Goal: Transaction & Acquisition: Book appointment/travel/reservation

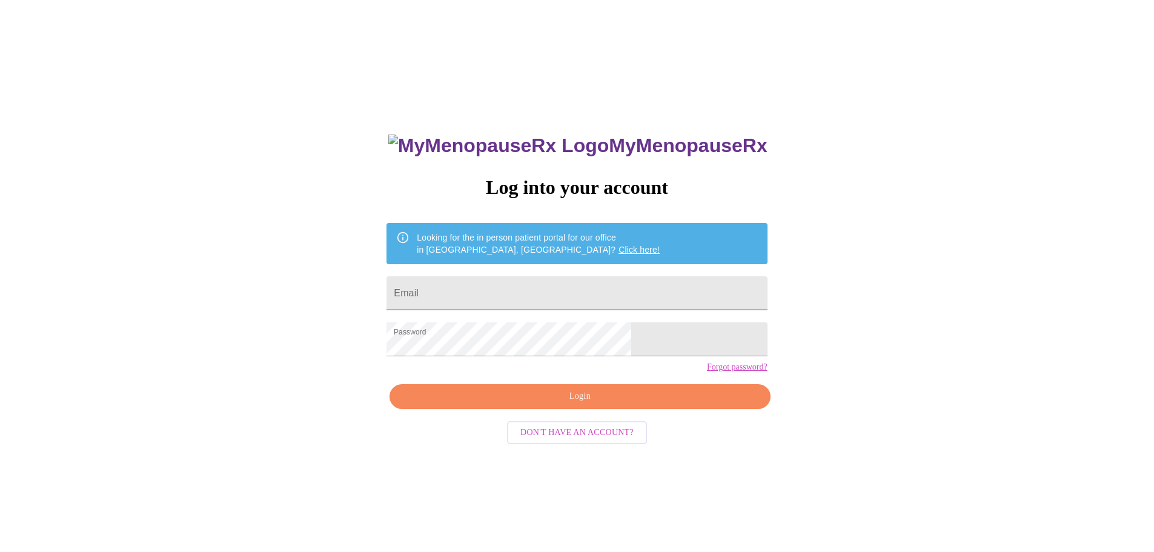
click at [519, 287] on input "Email" at bounding box center [576, 293] width 380 height 34
type input "mireyadenigris@gmail.com"
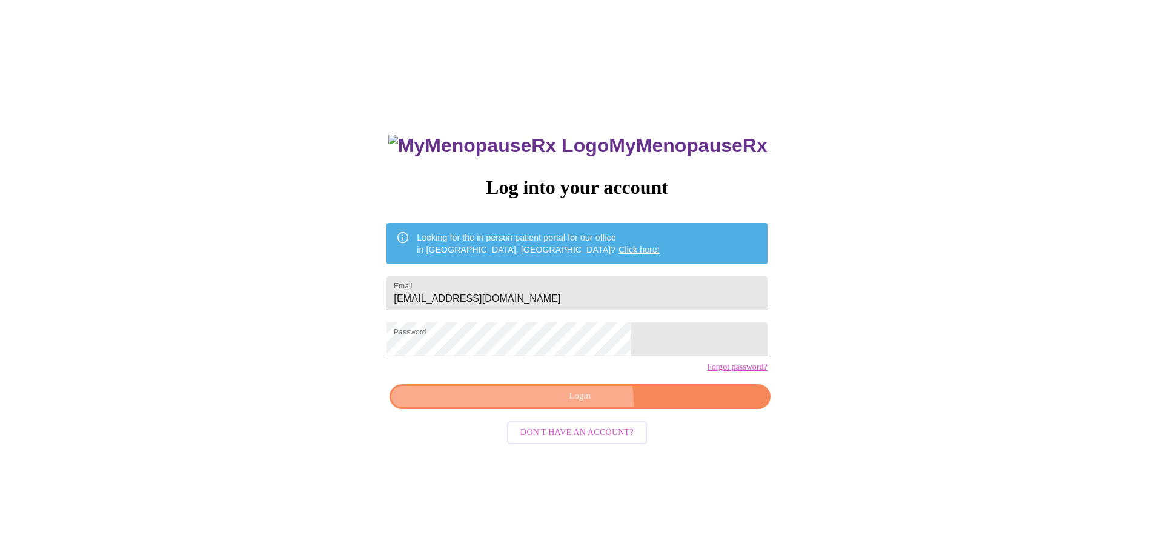
click at [571, 404] on span "Login" at bounding box center [579, 396] width 353 height 15
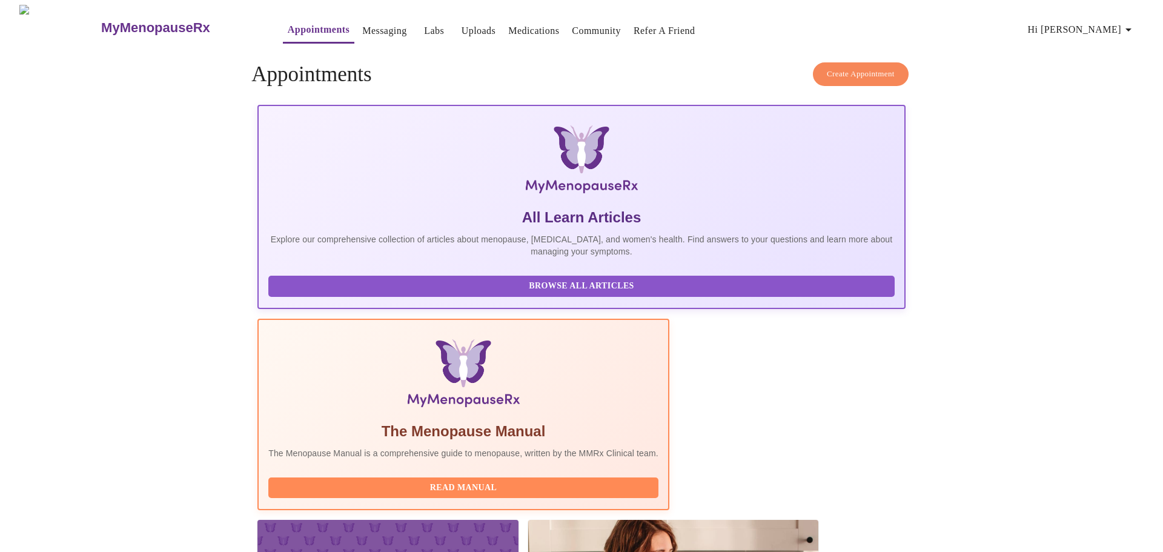
click at [288, 21] on link "Appointments" at bounding box center [319, 29] width 62 height 17
click at [362, 25] on link "Messaging" at bounding box center [384, 30] width 44 height 17
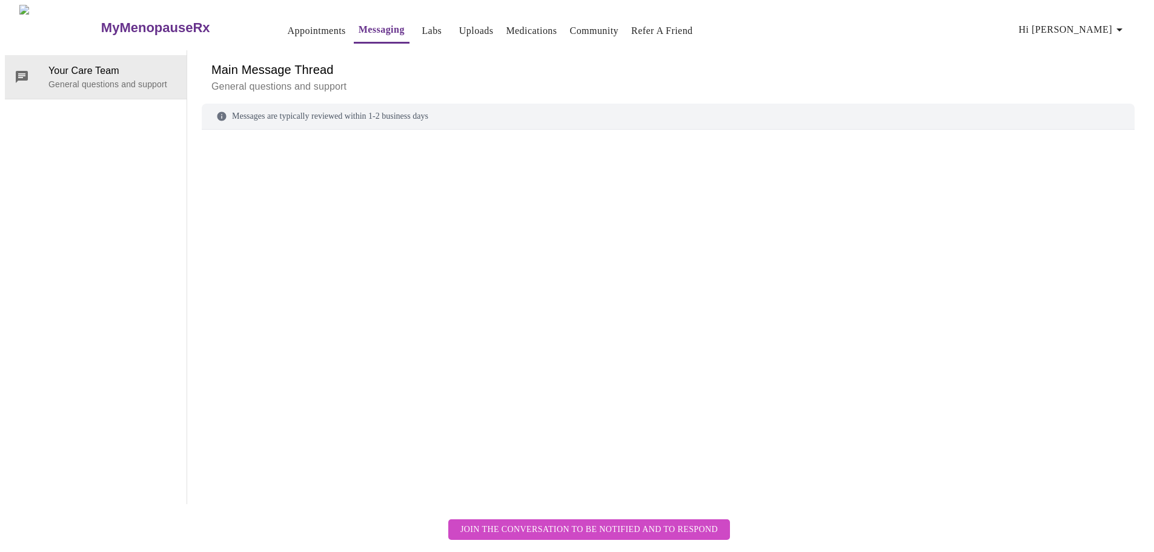
scroll to position [45, 0]
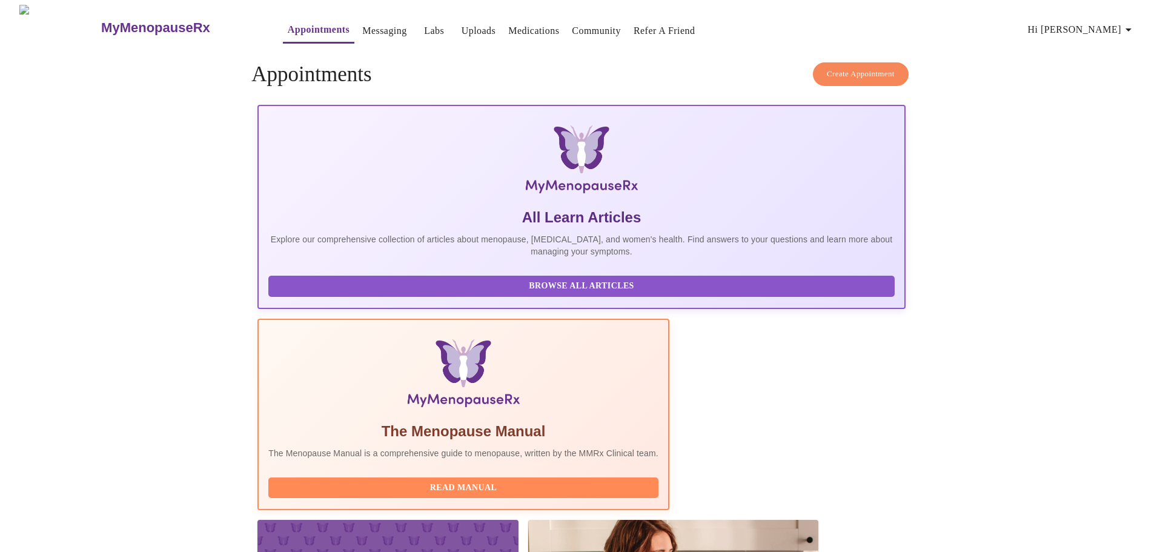
click at [424, 27] on link "Labs" at bounding box center [434, 30] width 20 height 17
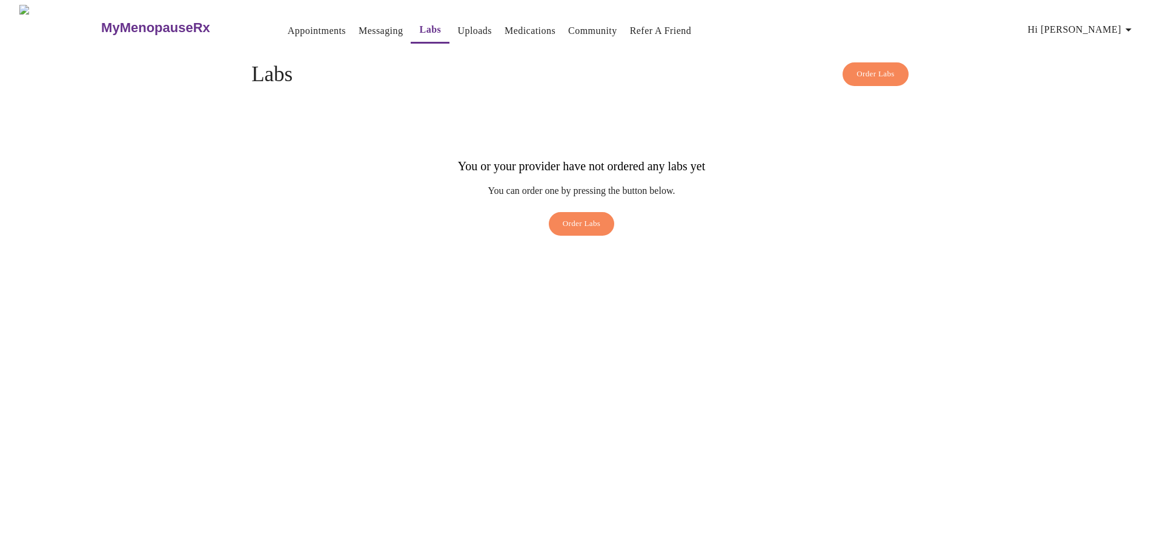
click at [452, 25] on button "Uploads" at bounding box center [474, 31] width 44 height 24
click at [457, 30] on link "Uploads" at bounding box center [474, 30] width 35 height 17
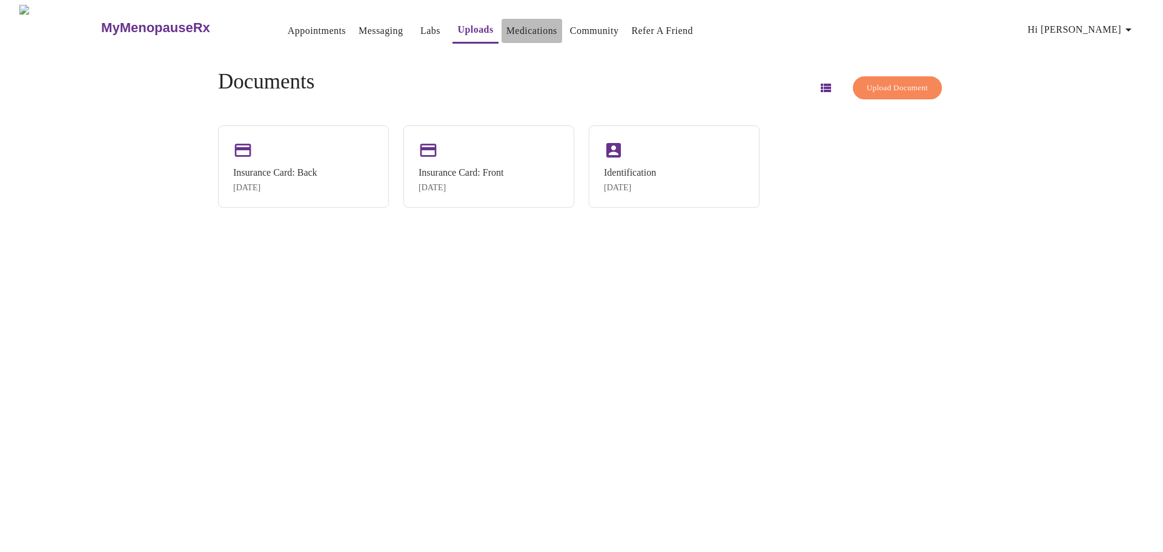
click at [506, 27] on link "Medications" at bounding box center [531, 30] width 51 height 17
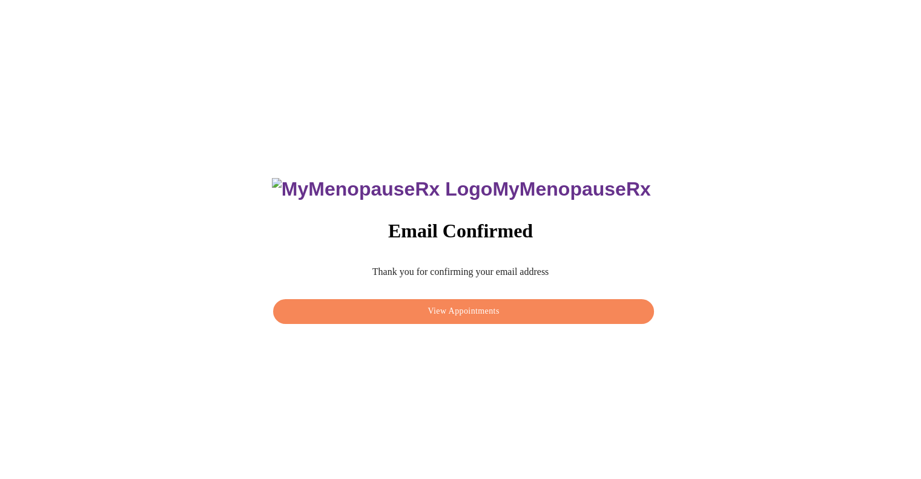
click at [471, 310] on span "View Appointments" at bounding box center [463, 311] width 353 height 15
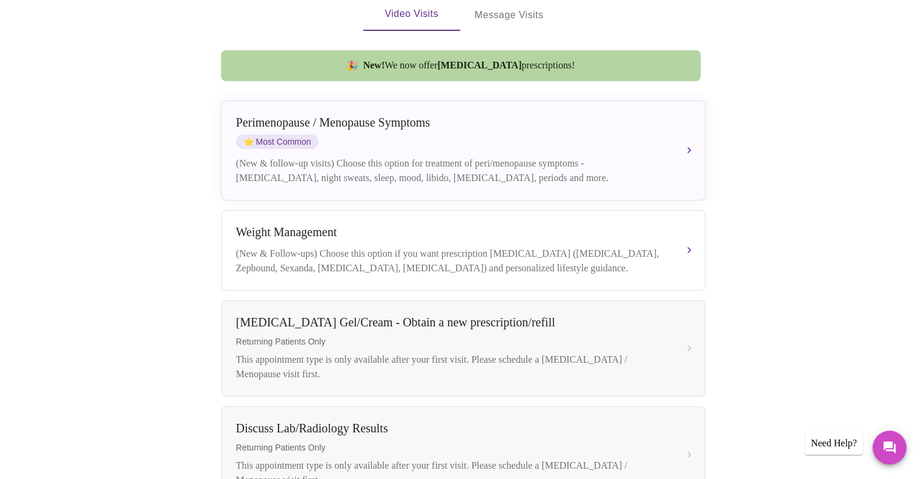
scroll to position [269, 0]
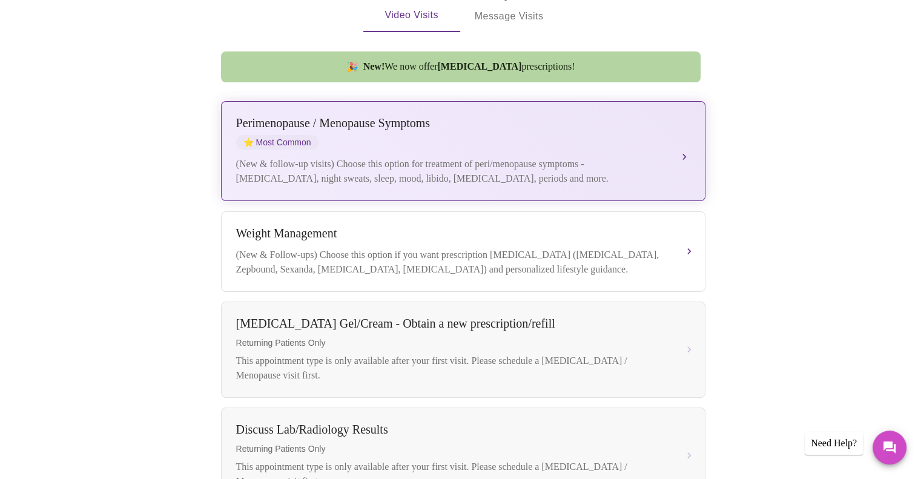
click at [683, 141] on button "Perimenopause / Menopause Symptoms ⭐ Most Common (New & follow-up visits) Choos…" at bounding box center [463, 151] width 485 height 100
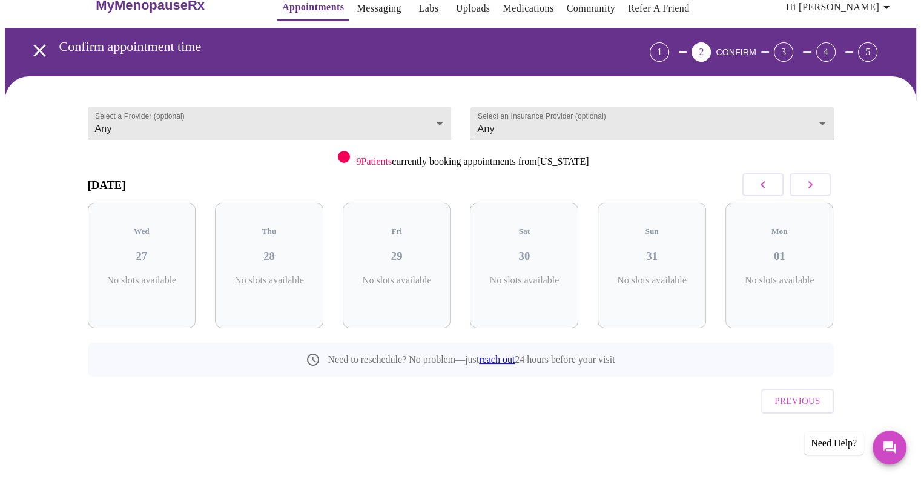
scroll to position [0, 0]
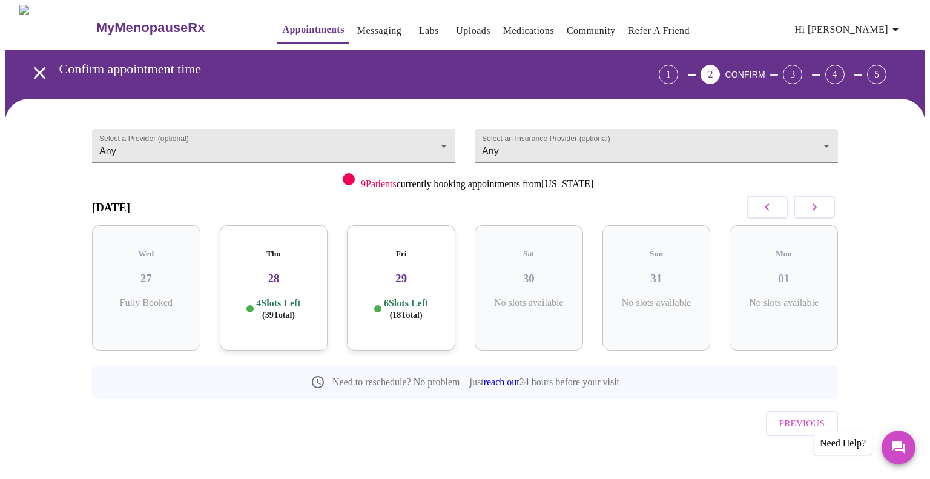
click at [292, 297] on p "4 Slots Left ( 39 Total)" at bounding box center [278, 309] width 44 height 24
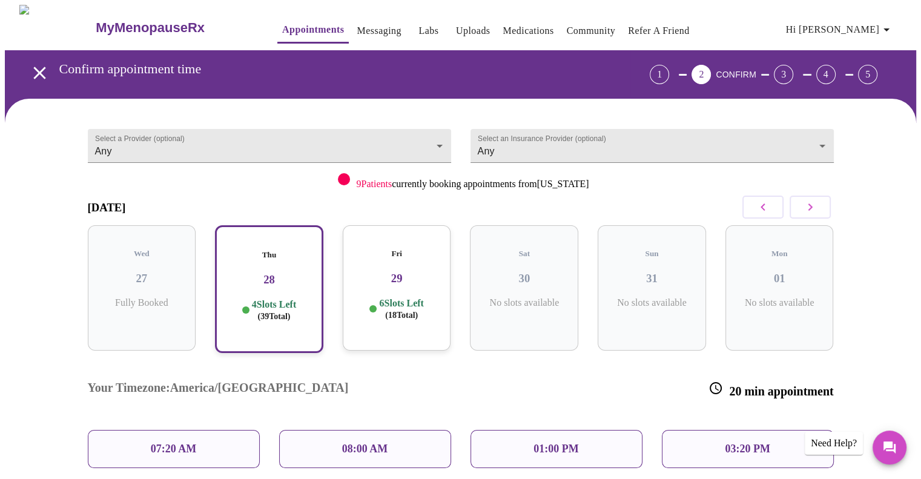
drag, startPoint x: 747, startPoint y: 414, endPoint x: 742, endPoint y: 419, distance: 7.3
click at [742, 430] on div "03:20 PM" at bounding box center [748, 449] width 172 height 38
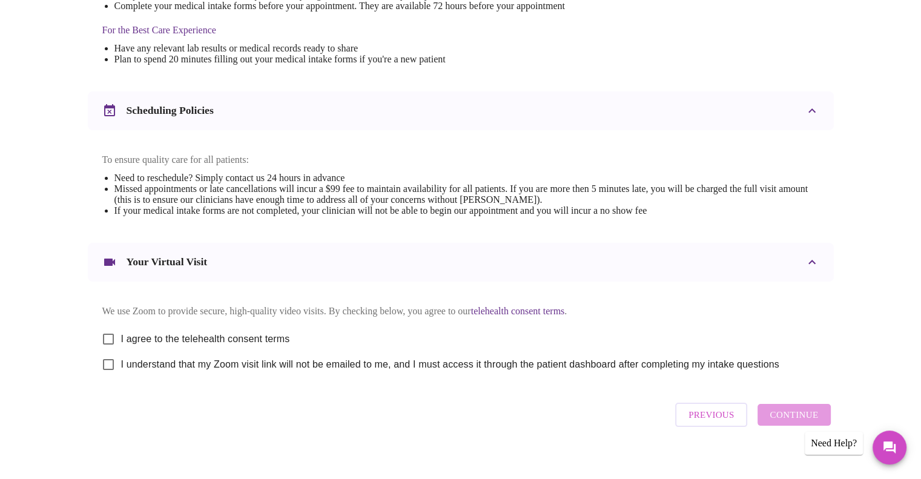
scroll to position [376, 0]
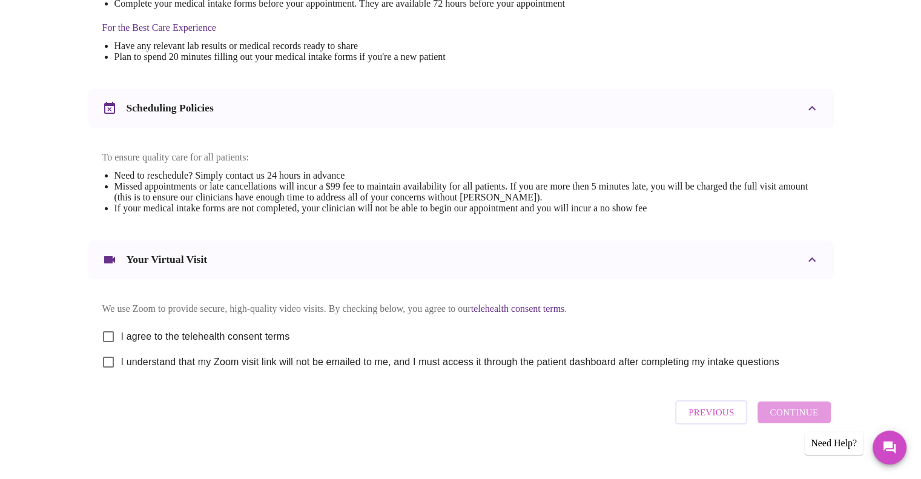
click at [108, 346] on input "I agree to the telehealth consent terms" at bounding box center [108, 336] width 25 height 25
checkbox input "true"
click at [109, 375] on input "I understand that my Zoom visit link will not be emailed to me, and I must acce…" at bounding box center [108, 362] width 25 height 25
checkbox input "true"
click at [797, 420] on span "Continue" at bounding box center [794, 413] width 48 height 16
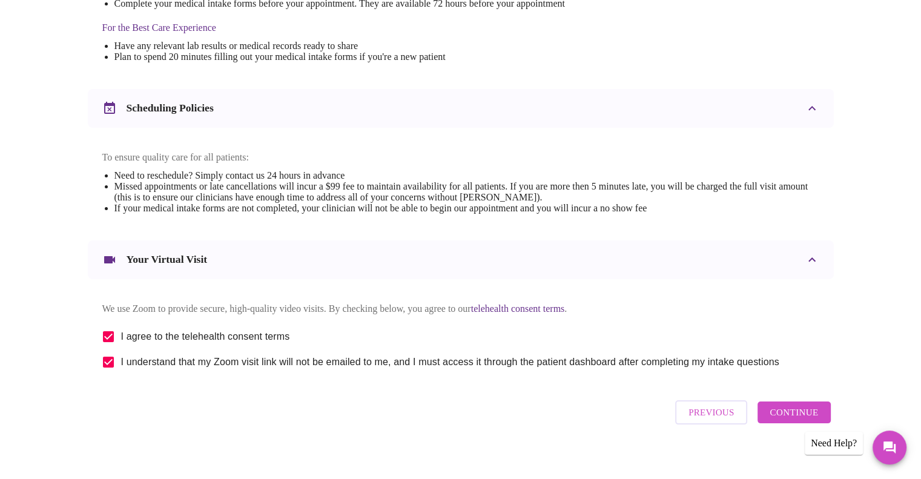
scroll to position [36, 0]
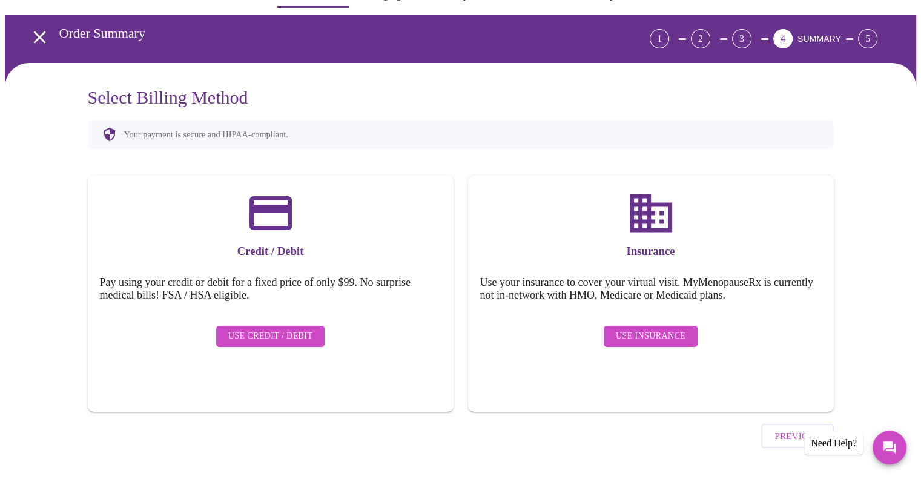
click at [649, 329] on span "Use Insurance" at bounding box center [651, 336] width 70 height 15
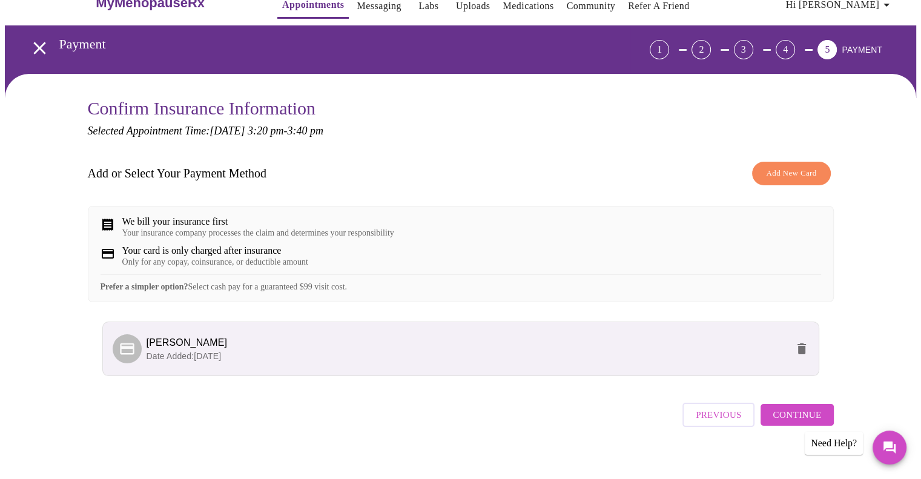
scroll to position [46, 0]
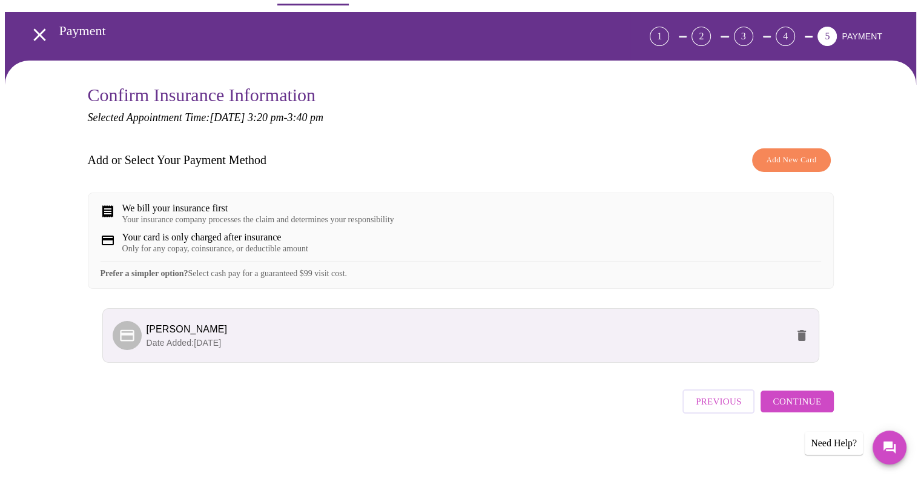
click at [172, 334] on span "Mireya Denigris" at bounding box center [187, 329] width 81 height 10
click at [177, 343] on span "Date Added: 08-27-2025" at bounding box center [184, 343] width 75 height 10
click at [807, 409] on span "Continue" at bounding box center [797, 402] width 48 height 16
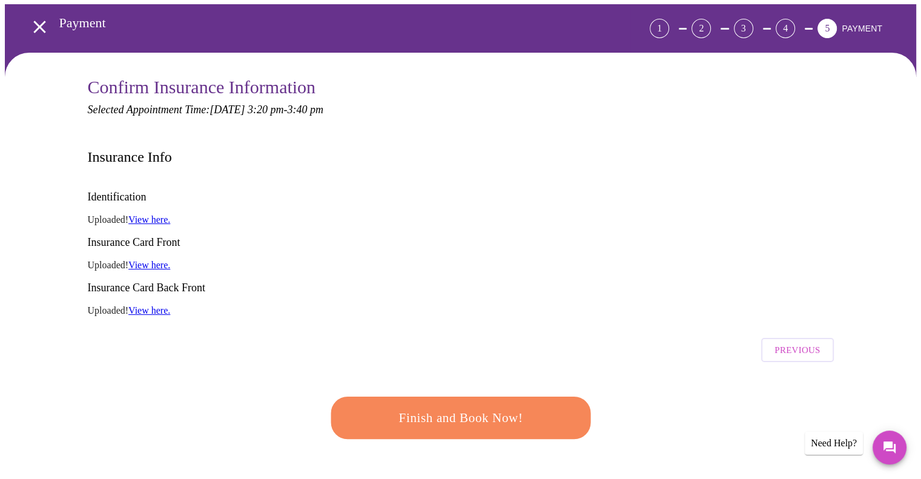
click at [151, 214] on link "View here." at bounding box center [149, 219] width 42 height 10
click at [161, 305] on link "View here." at bounding box center [149, 310] width 42 height 10
click at [156, 214] on link "View here." at bounding box center [149, 219] width 42 height 10
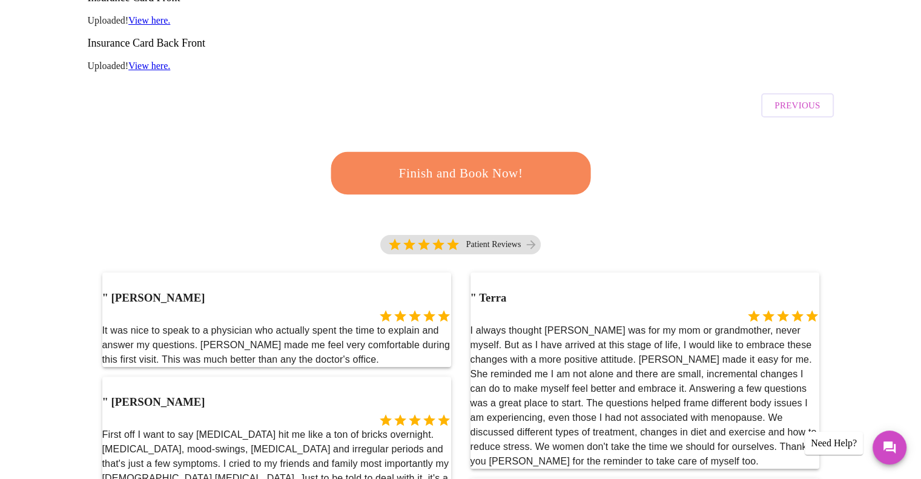
scroll to position [279, 0]
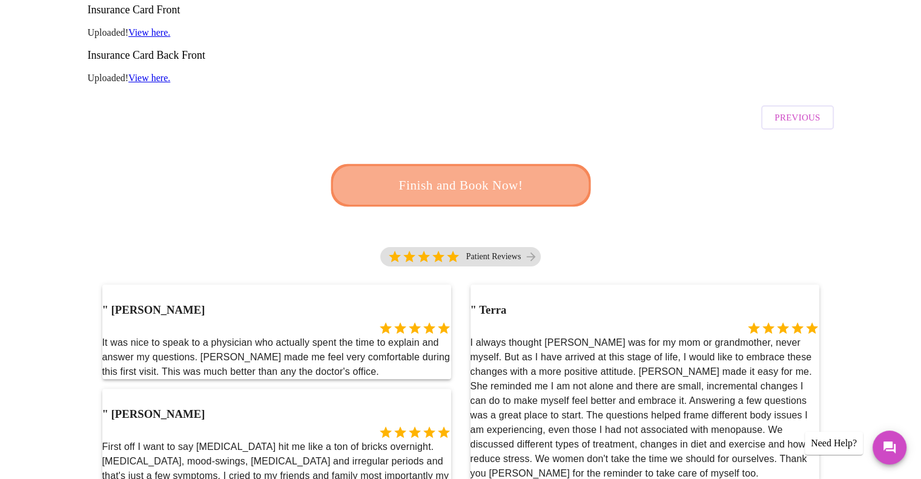
click at [481, 174] on span "Finish and Book Now!" at bounding box center [461, 185] width 224 height 22
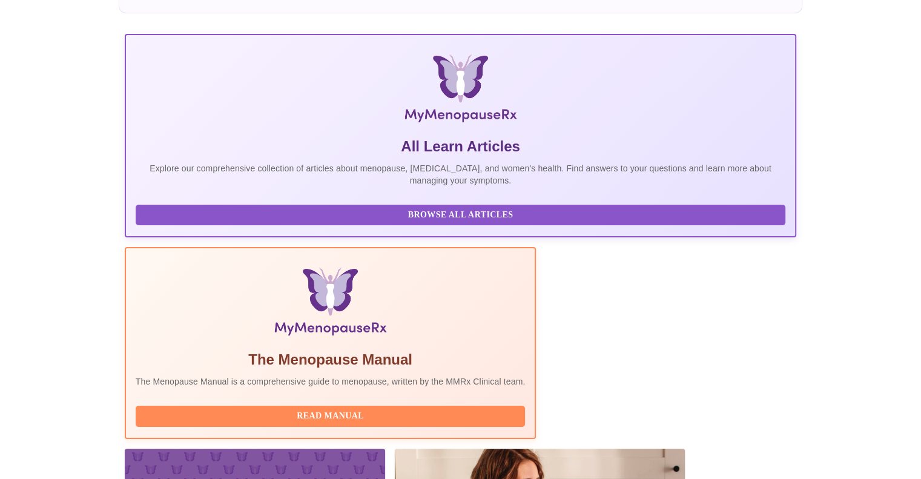
scroll to position [182, 0]
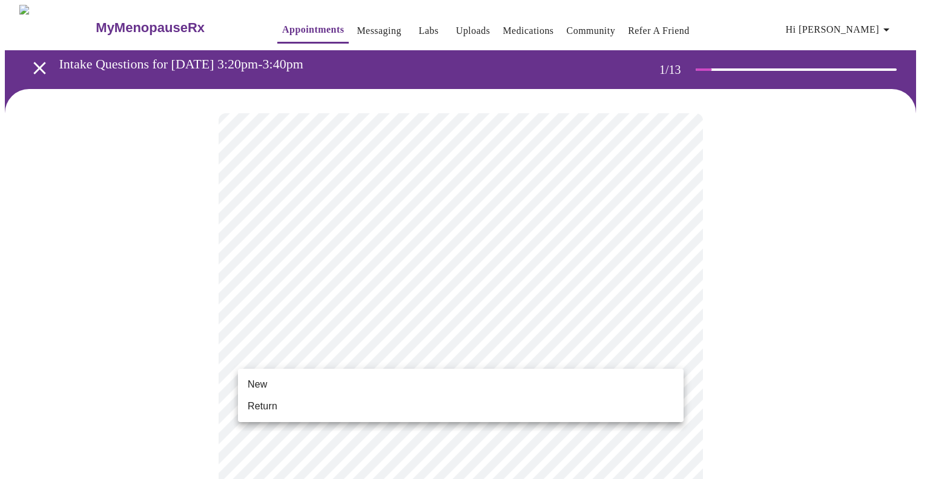
click at [447, 391] on li "New" at bounding box center [461, 385] width 446 height 22
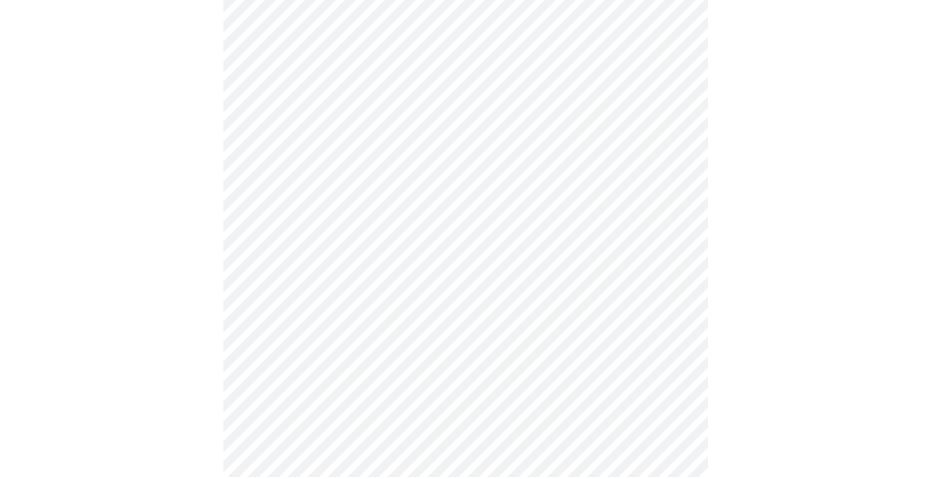
scroll to position [603, 0]
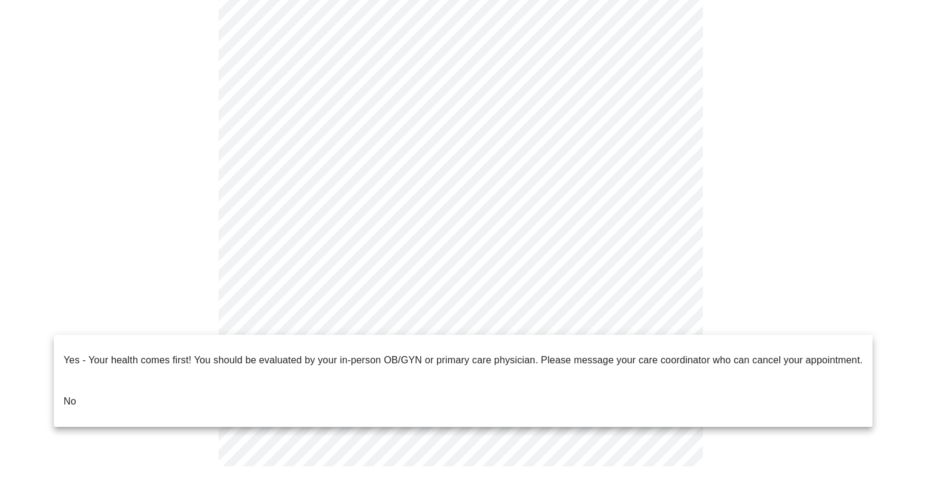
click at [78, 386] on li "No" at bounding box center [463, 401] width 819 height 41
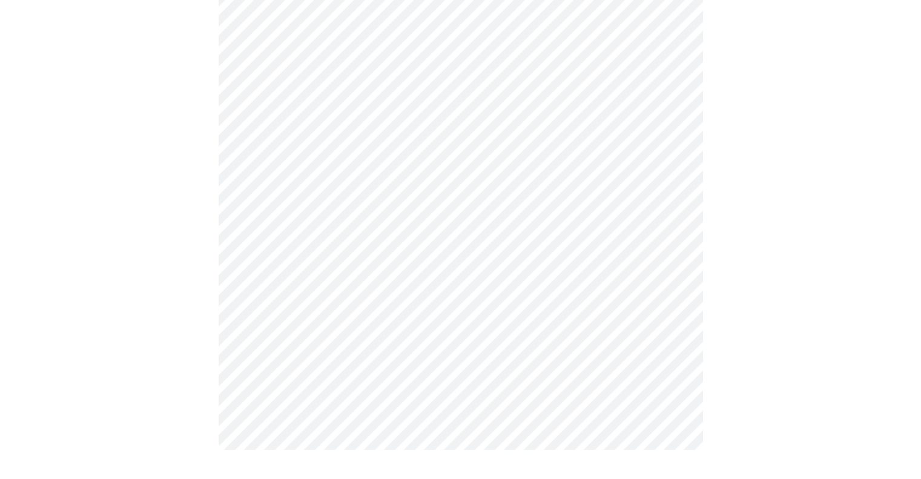
scroll to position [0, 0]
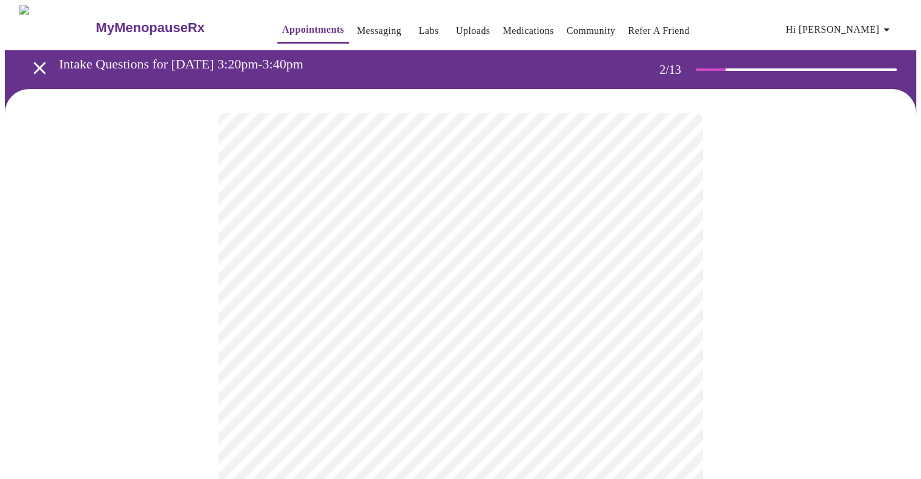
click at [671, 253] on body "MyMenopauseRx Appointments Messaging Labs Uploads Medications Community Refer a…" at bounding box center [461, 368] width 912 height 727
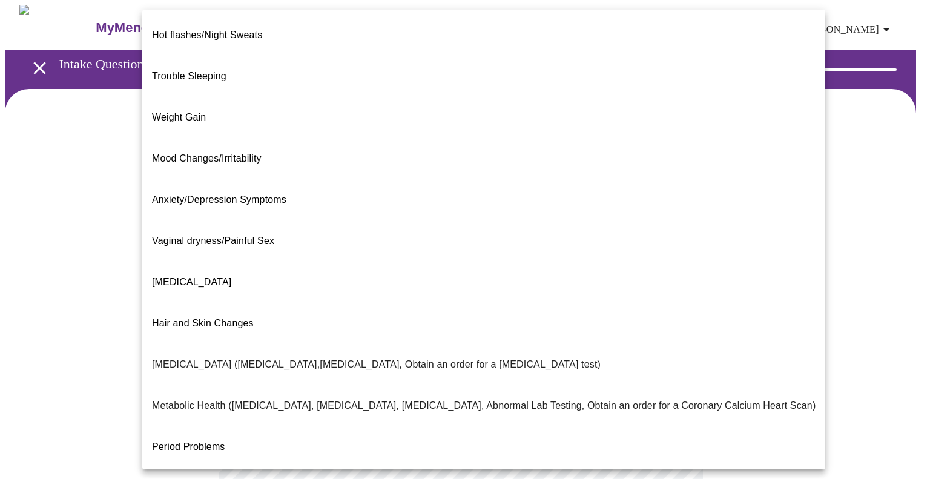
click at [403, 98] on li "Weight Gain" at bounding box center [483, 117] width 683 height 41
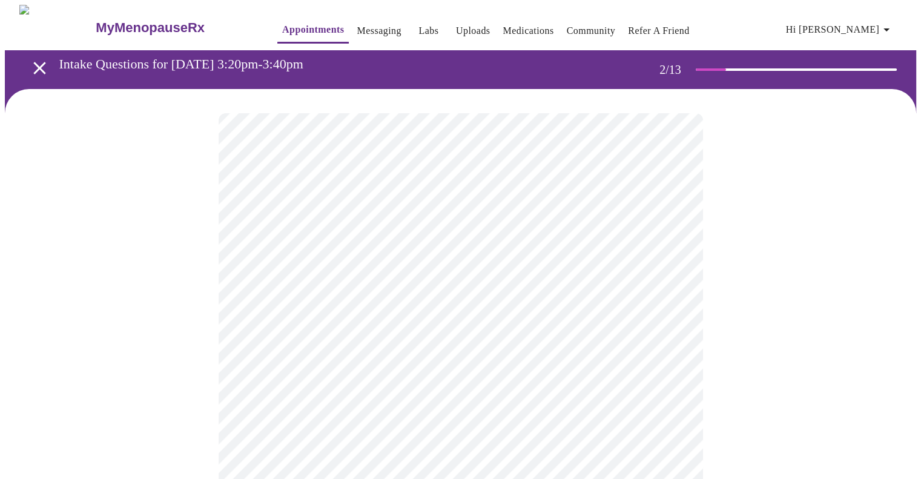
click at [674, 372] on body "MyMenopauseRx Appointments Messaging Labs Uploads Medications Community Refer a…" at bounding box center [461, 365] width 912 height 720
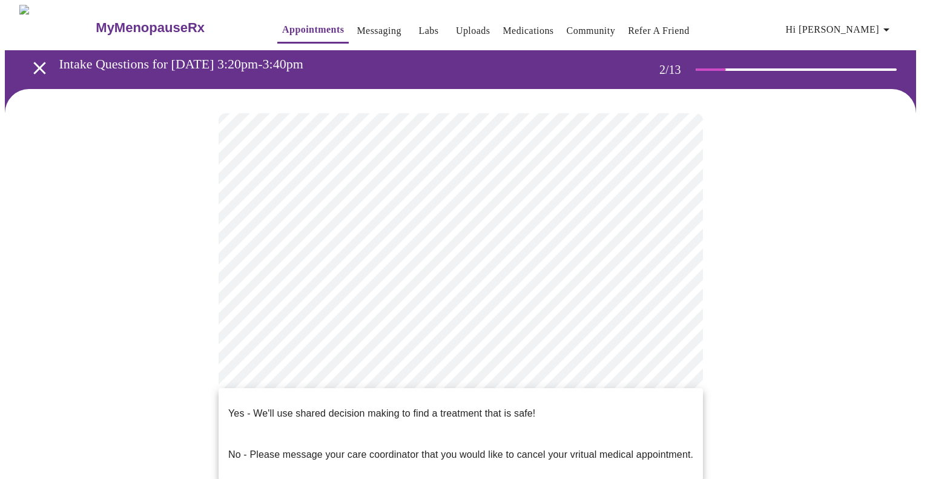
click at [497, 409] on p "Yes - We'll use shared decision making to find a treatment that is safe!" at bounding box center [381, 413] width 307 height 15
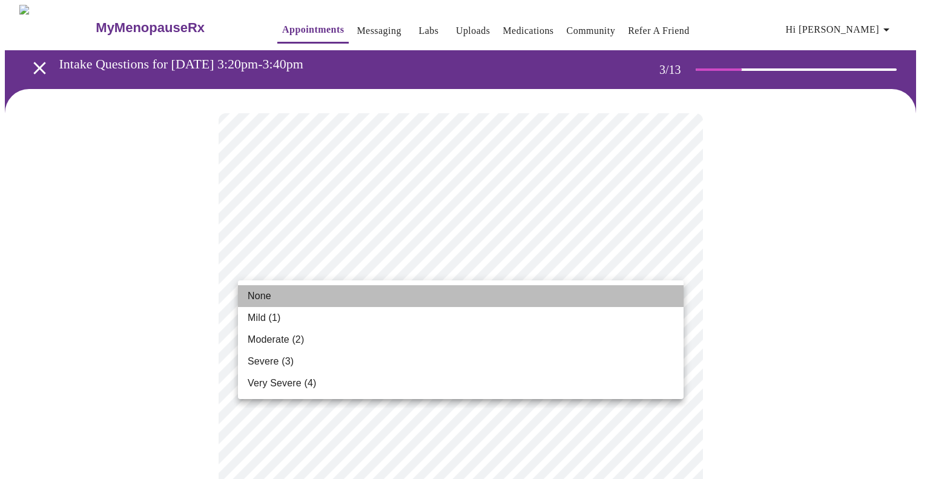
click at [557, 302] on li "None" at bounding box center [461, 296] width 446 height 22
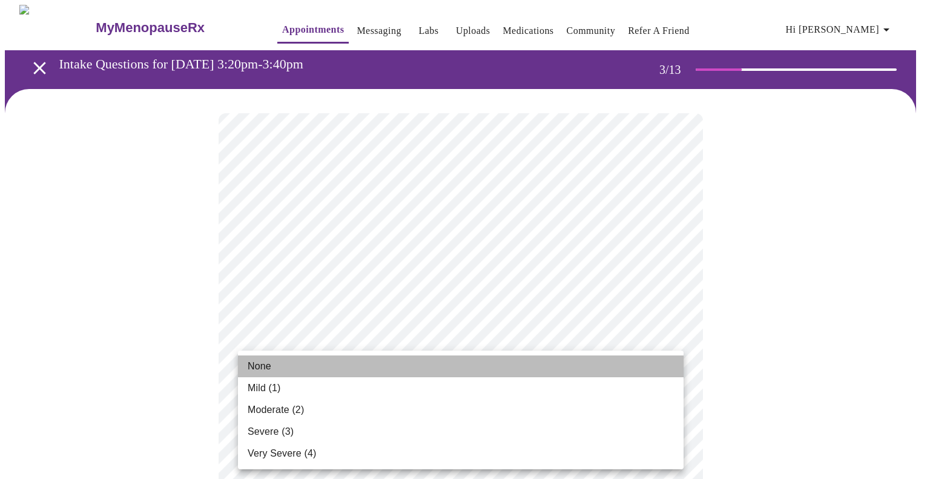
click at [562, 376] on li "None" at bounding box center [461, 367] width 446 height 22
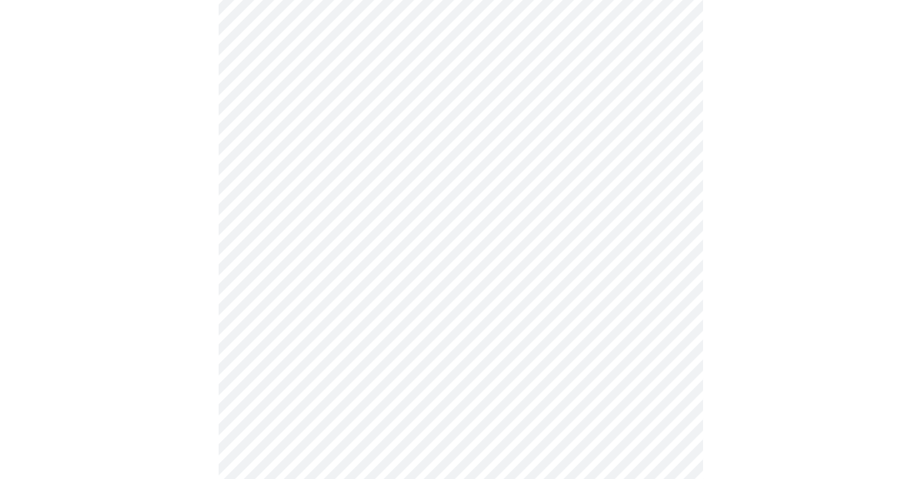
scroll to position [233, 0]
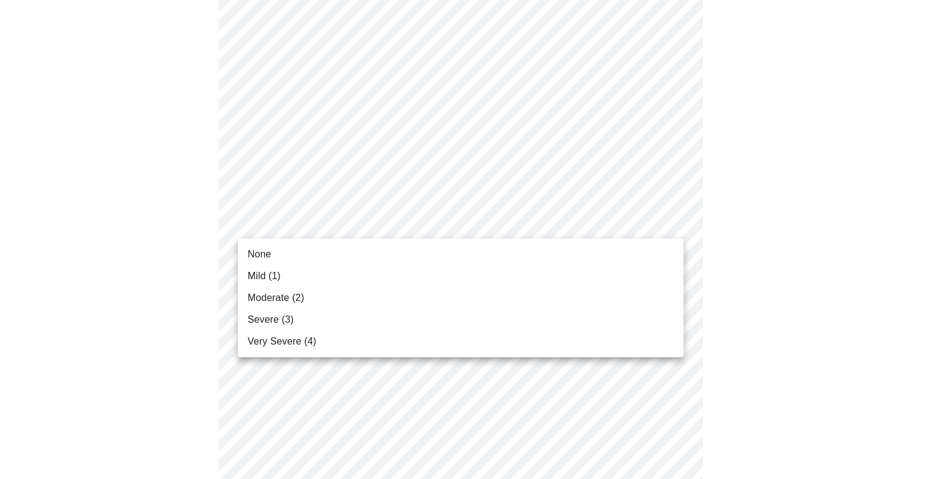
click at [610, 295] on li "Moderate (2)" at bounding box center [461, 298] width 446 height 22
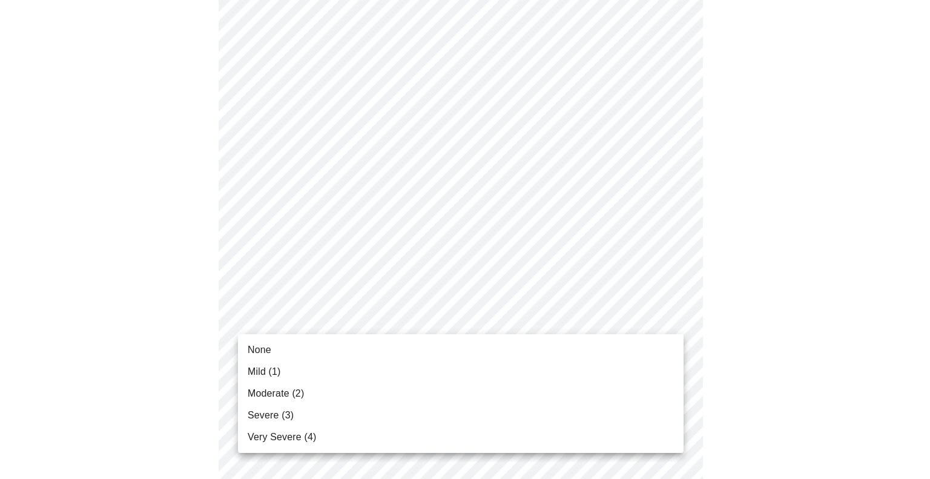
click at [625, 371] on li "Mild (1)" at bounding box center [461, 372] width 446 height 22
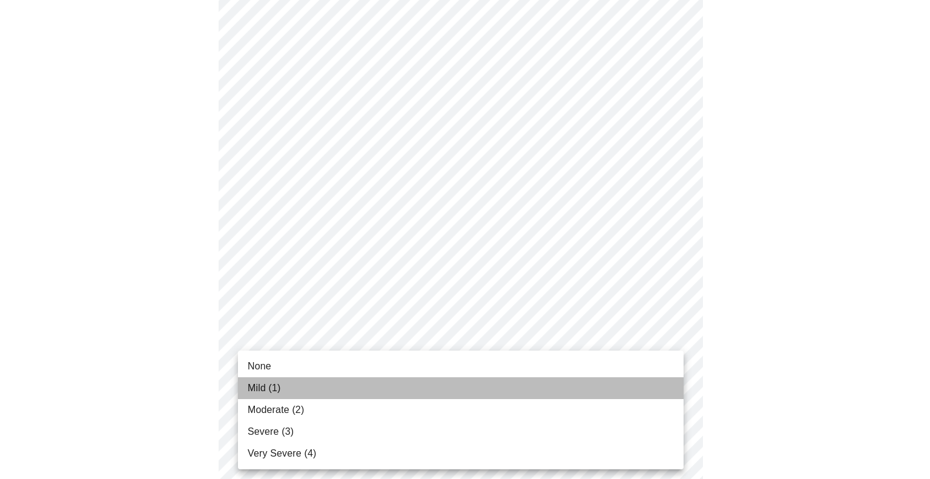
click at [623, 396] on li "Mild (1)" at bounding box center [461, 388] width 446 height 22
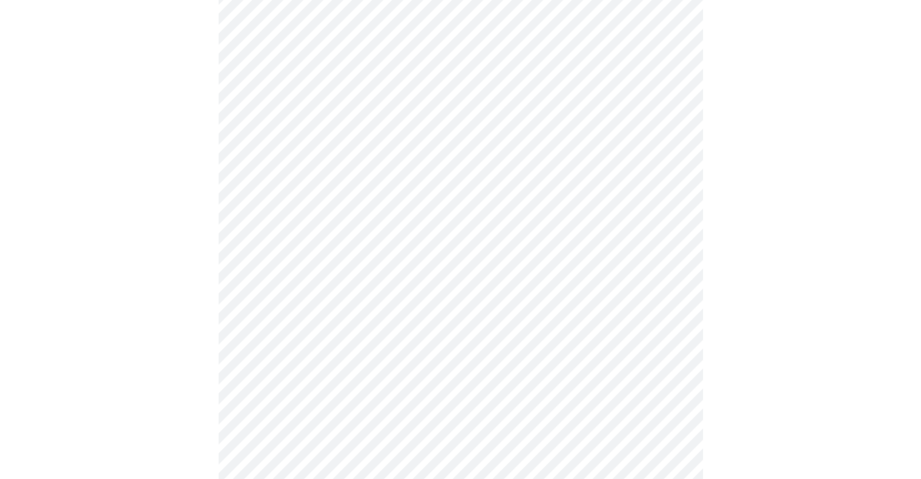
scroll to position [406, 0]
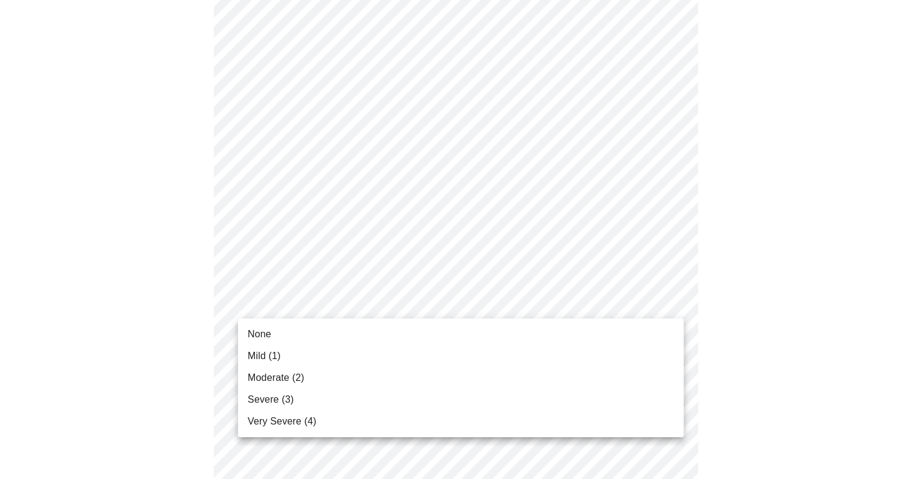
click at [671, 300] on body "MyMenopauseRx Appointments Messaging Labs Uploads Medications Community Refer a…" at bounding box center [461, 361] width 912 height 1526
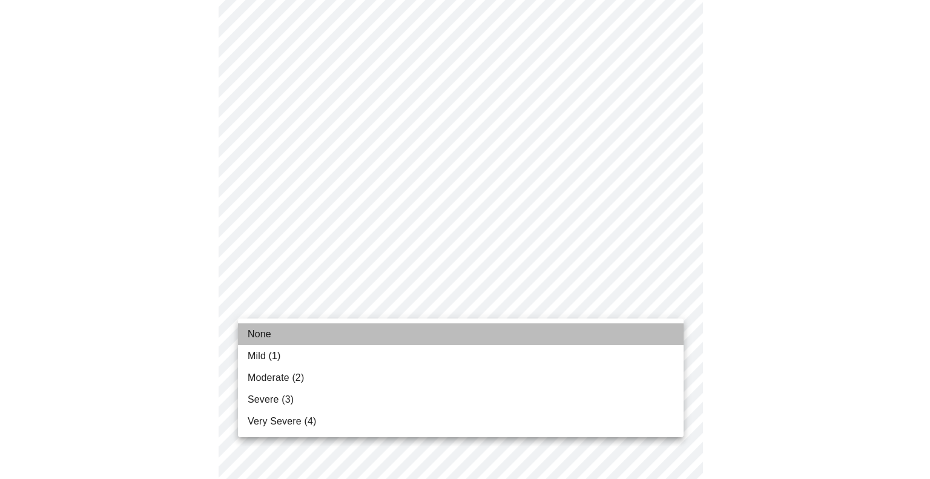
click at [507, 334] on li "None" at bounding box center [461, 334] width 446 height 22
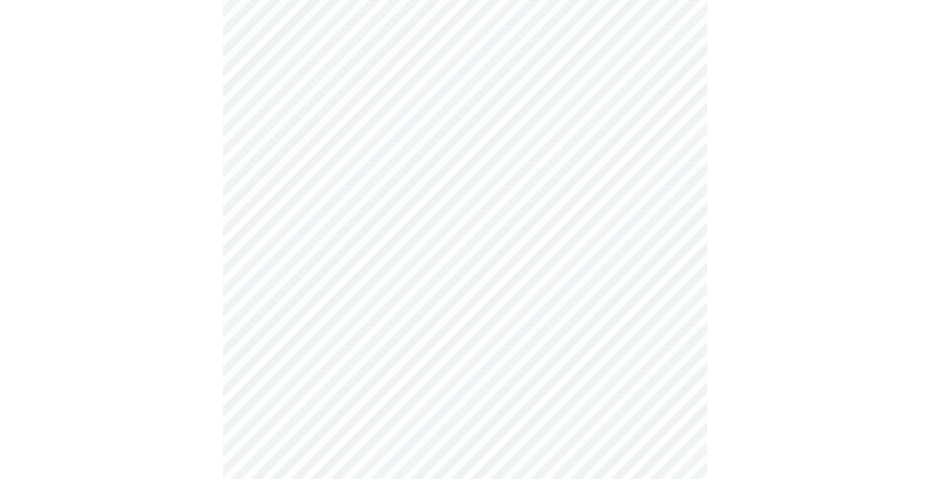
click at [672, 397] on body "MyMenopauseRx Appointments Messaging Labs Uploads Medications Community Refer a…" at bounding box center [465, 352] width 921 height 1509
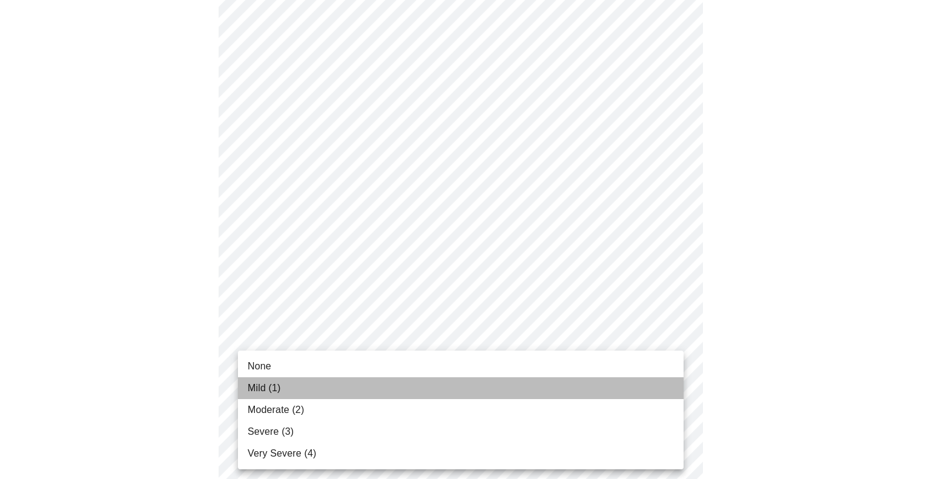
click at [517, 394] on li "Mild (1)" at bounding box center [461, 388] width 446 height 22
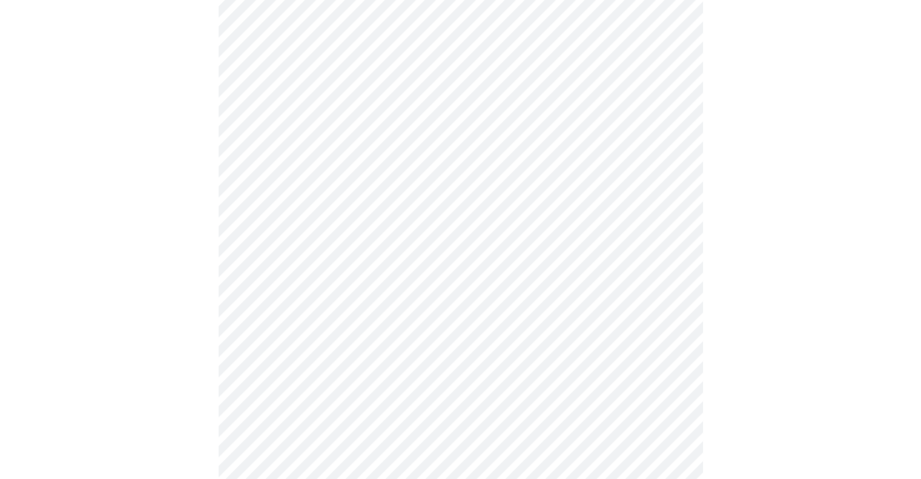
scroll to position [545, 0]
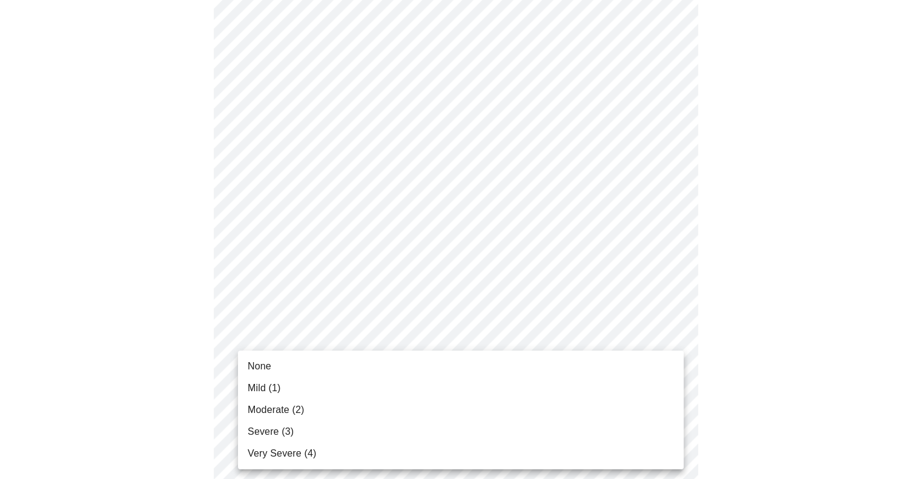
click at [681, 354] on body "MyMenopauseRx Appointments Messaging Labs Uploads Medications Community Refer a…" at bounding box center [461, 206] width 912 height 1492
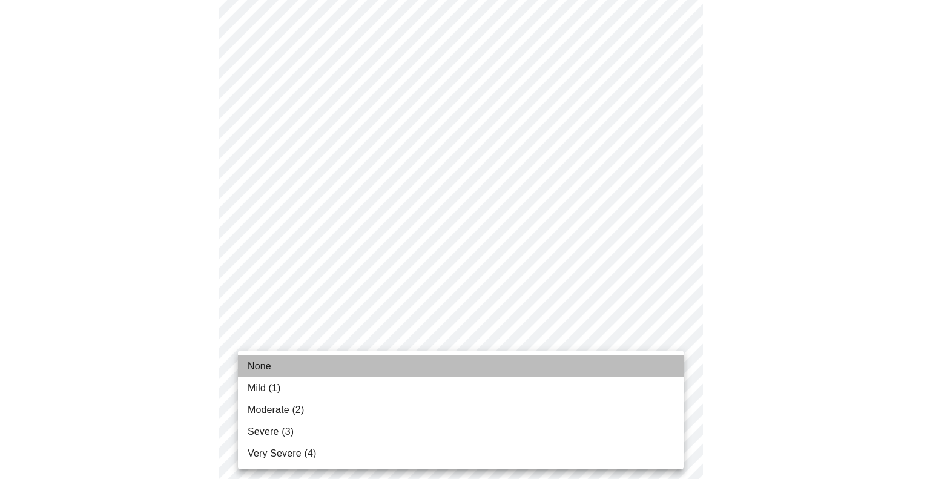
click at [566, 363] on li "None" at bounding box center [461, 367] width 446 height 22
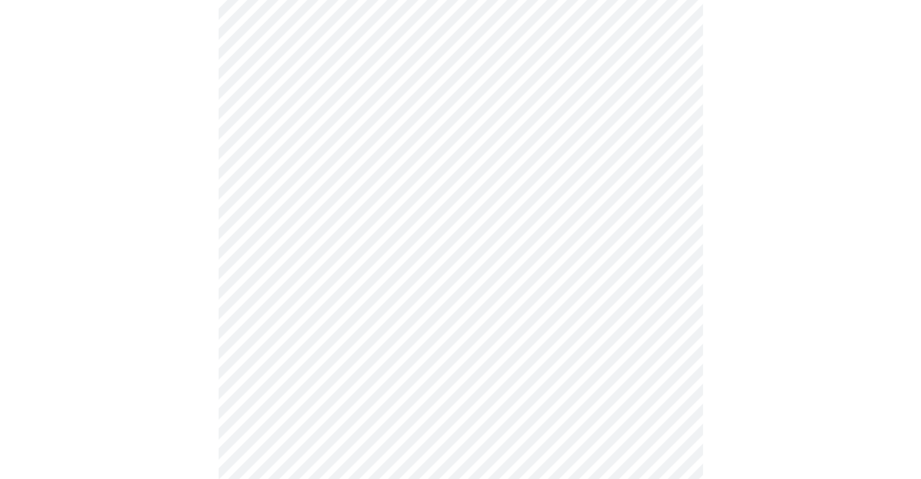
click at [676, 449] on body "MyMenopauseRx Appointments Messaging Labs Uploads Medications Community Refer a…" at bounding box center [461, 197] width 912 height 1475
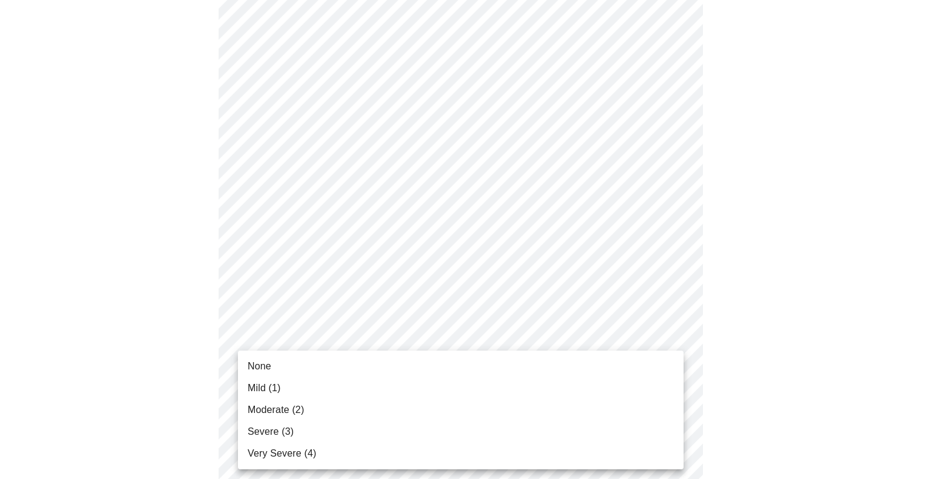
click at [461, 417] on li "Moderate (2)" at bounding box center [461, 410] width 446 height 22
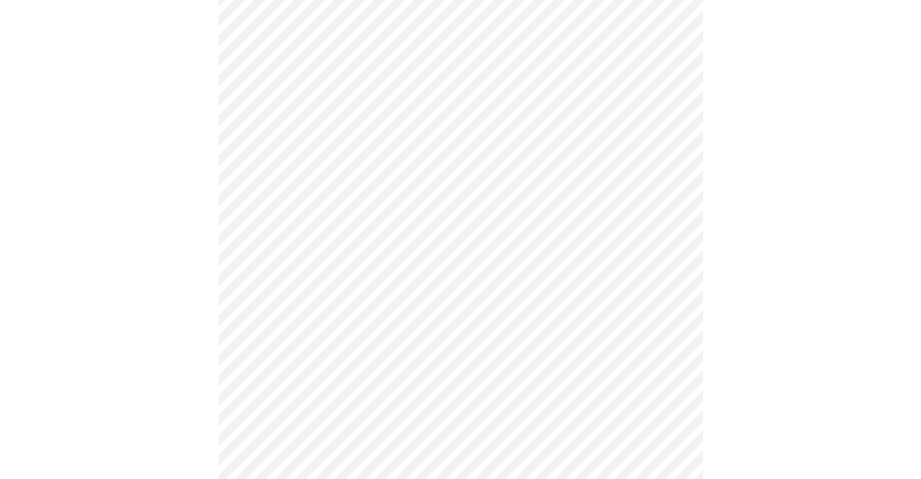
scroll to position [722, 0]
click at [671, 374] on body "MyMenopauseRx Appointments Messaging Labs Uploads Medications Community Refer a…" at bounding box center [461, 12] width 912 height 1458
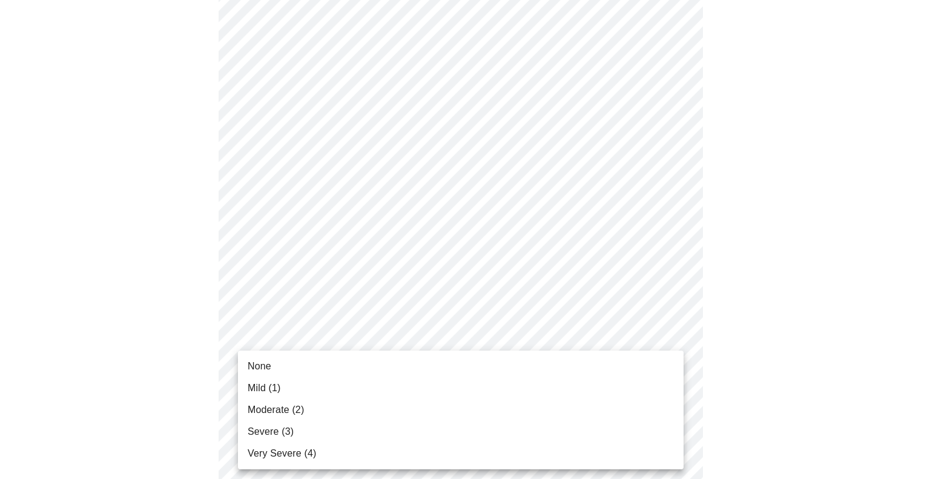
click at [482, 372] on li "None" at bounding box center [461, 367] width 446 height 22
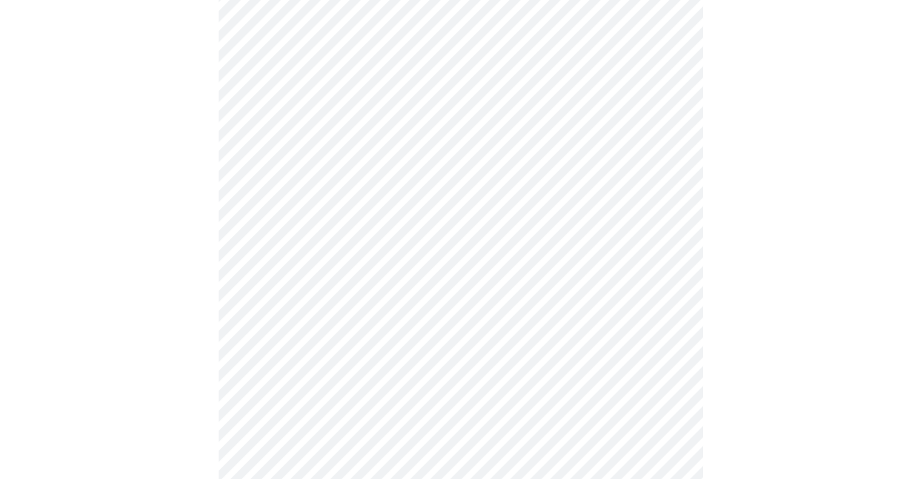
scroll to position [906, 0]
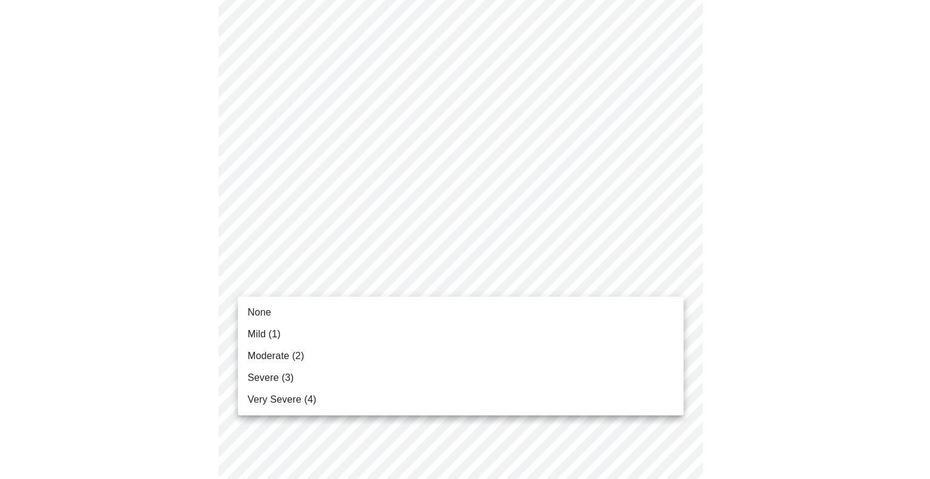
click at [597, 360] on li "Moderate (2)" at bounding box center [461, 356] width 446 height 22
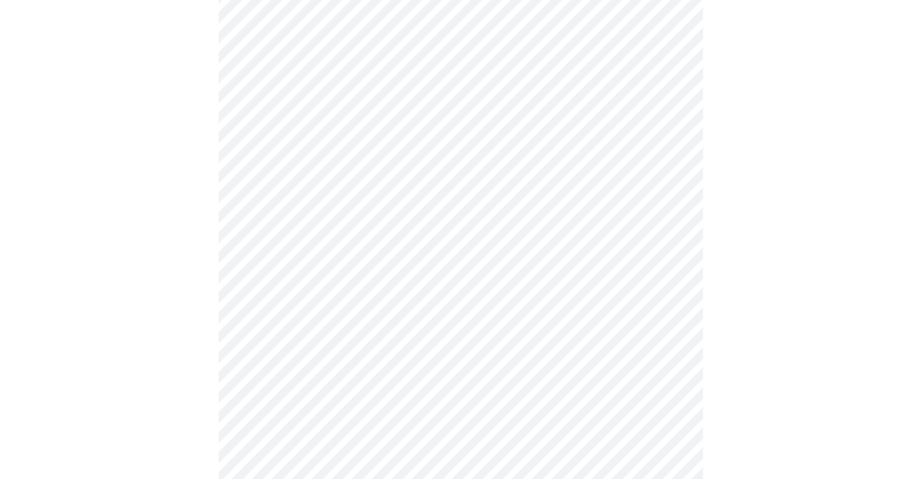
scroll to position [453, 0]
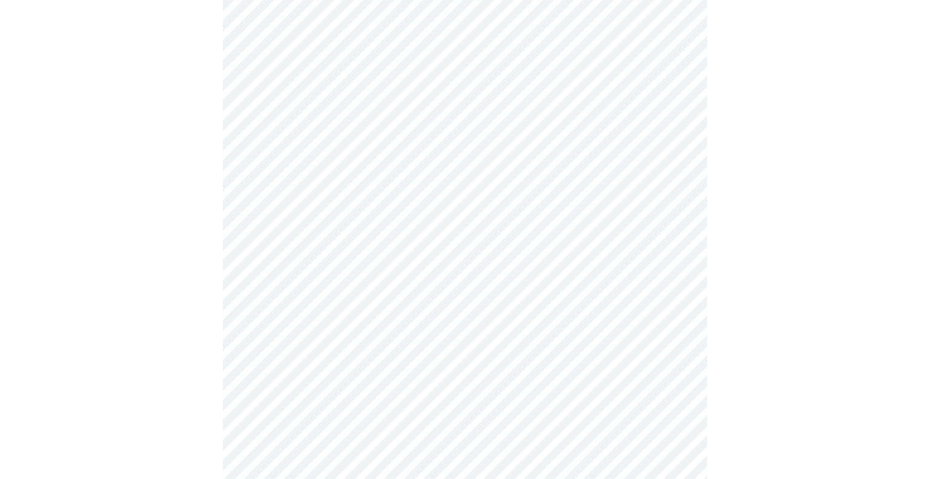
click at [674, 320] on body "MyMenopauseRx Appointments Messaging Labs Uploads Medications Community Refer a…" at bounding box center [465, 162] width 921 height 1221
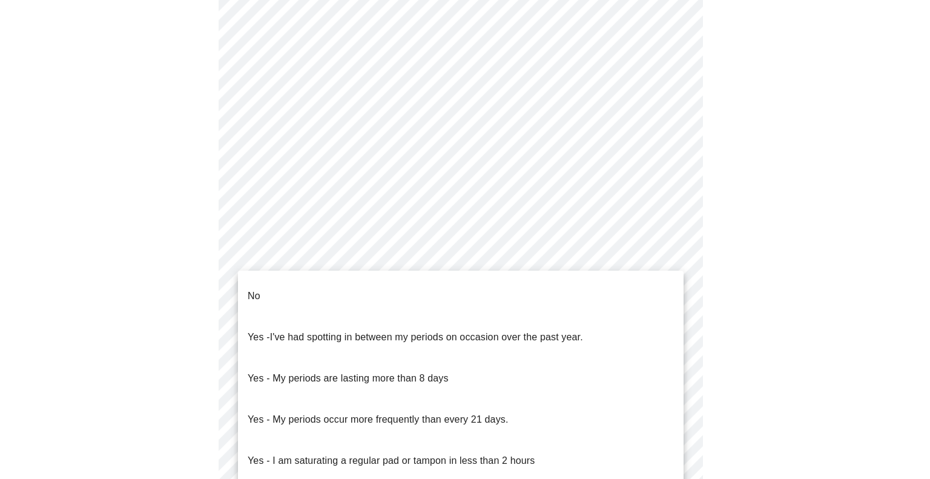
click at [616, 293] on li "No" at bounding box center [461, 296] width 446 height 41
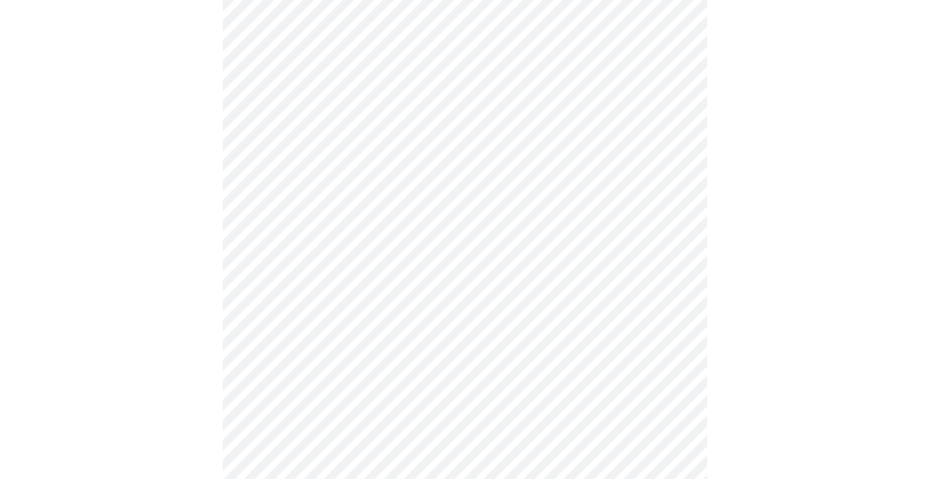
click at [673, 399] on body "MyMenopauseRx Appointments Messaging Labs Uploads Medications Community Refer a…" at bounding box center [465, 158] width 921 height 1213
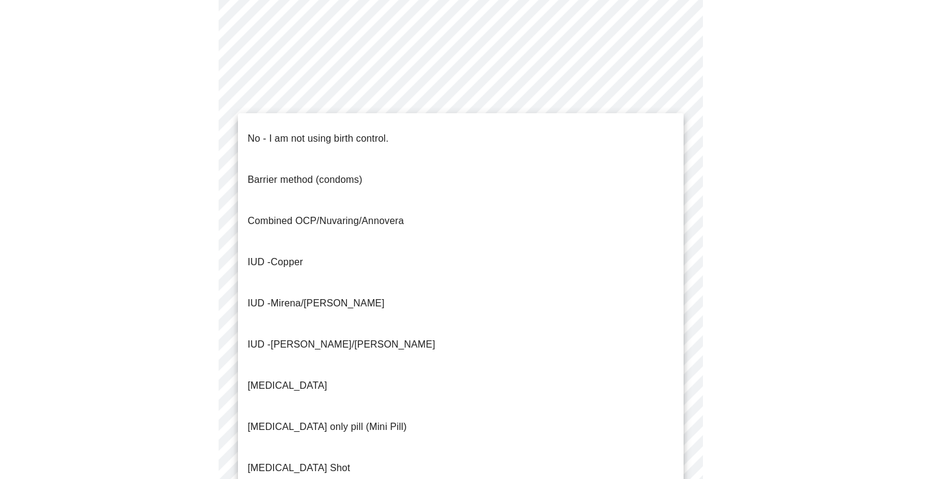
click at [399, 242] on li "IUD - Copper" at bounding box center [461, 262] width 446 height 41
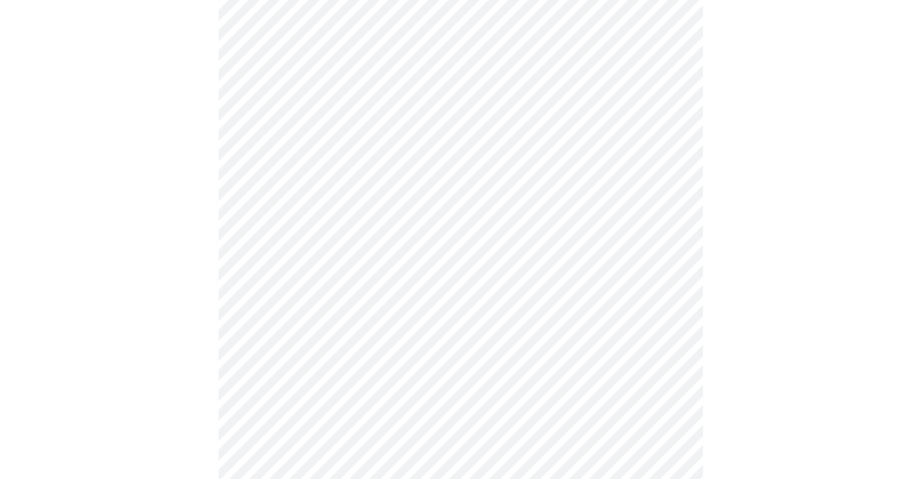
scroll to position [620, 0]
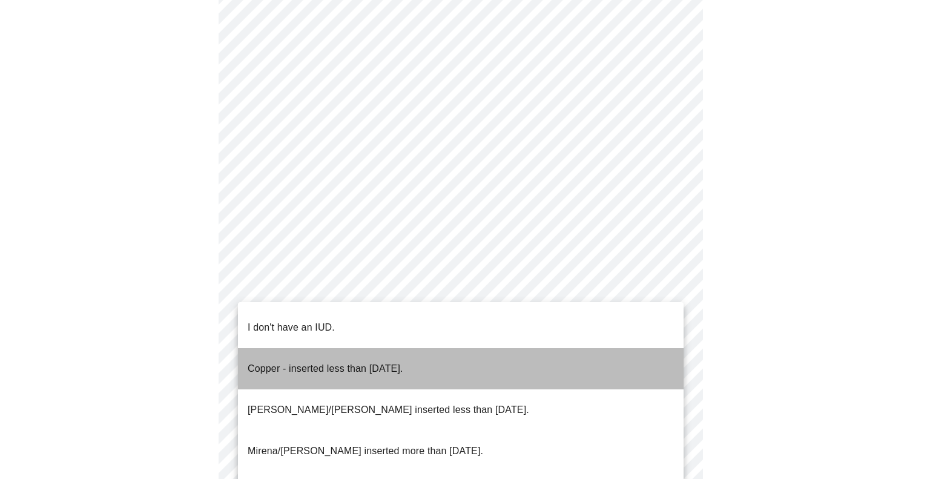
click at [562, 352] on li "Copper - inserted less than 10 years ago." at bounding box center [461, 368] width 446 height 41
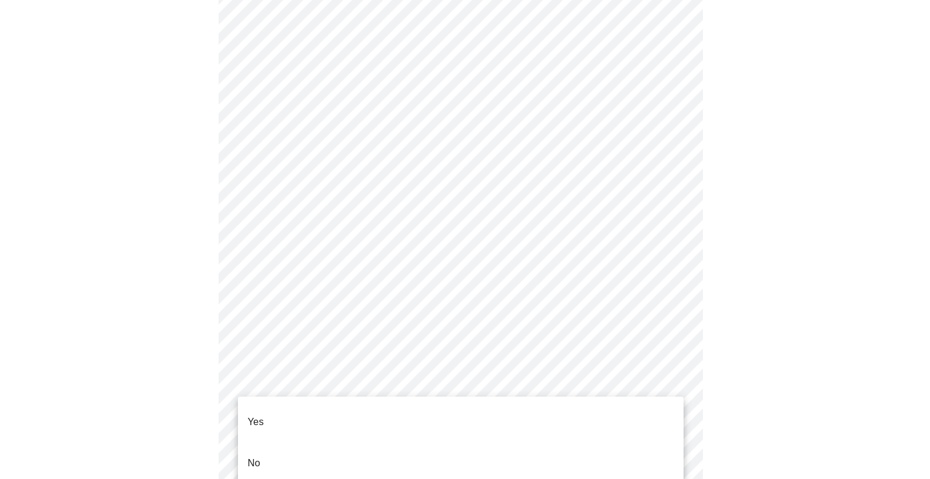
click at [634, 416] on li "Yes" at bounding box center [461, 422] width 446 height 41
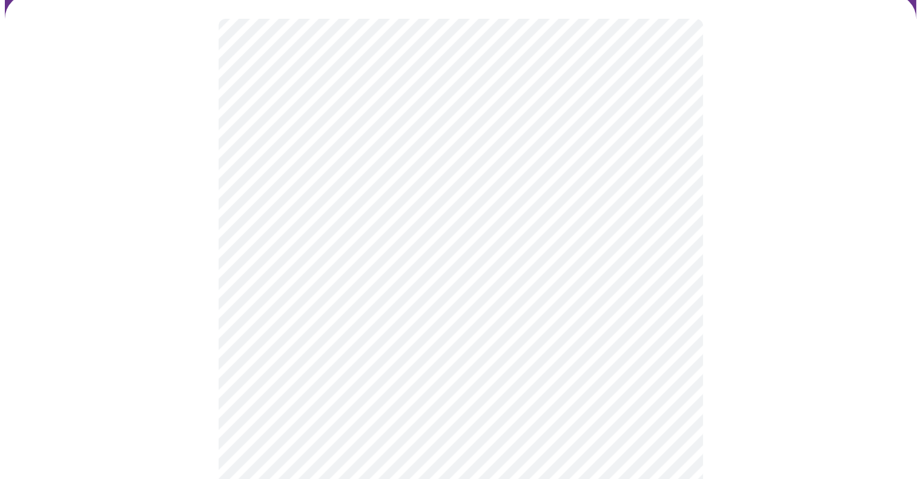
scroll to position [80, 0]
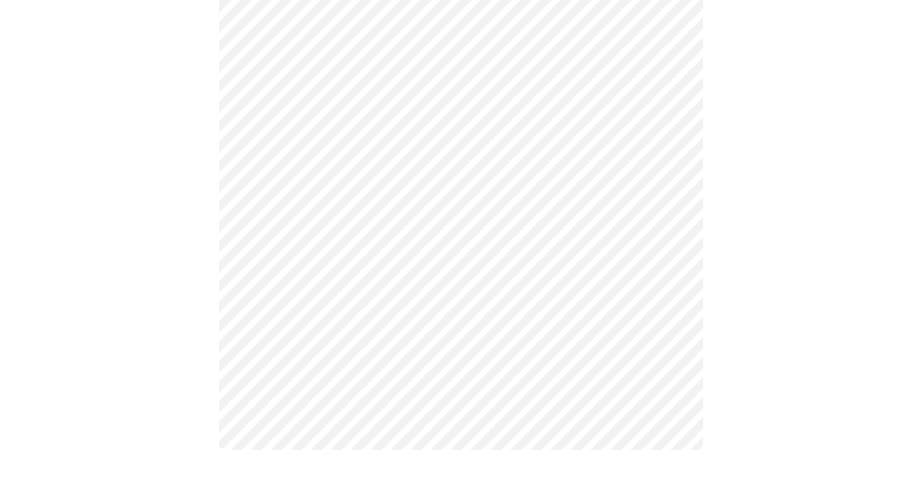
scroll to position [0, 0]
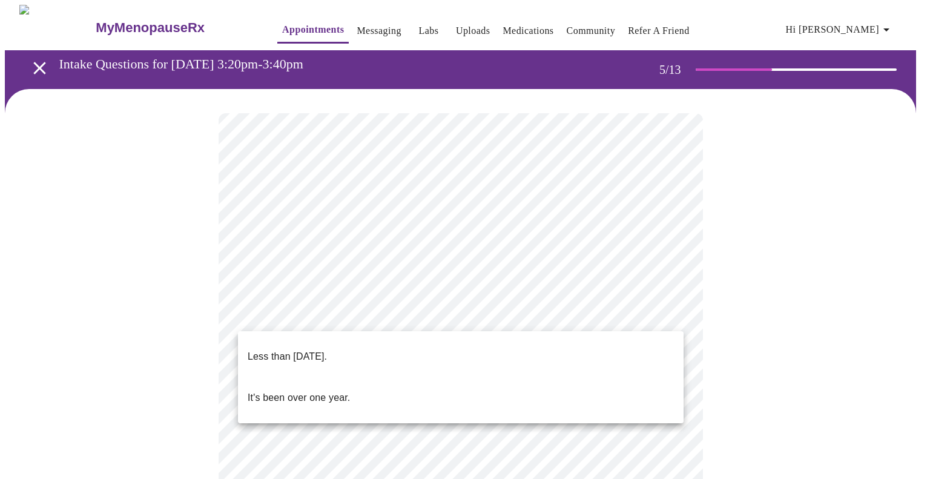
click at [592, 341] on li "Less than one year ago." at bounding box center [461, 356] width 446 height 41
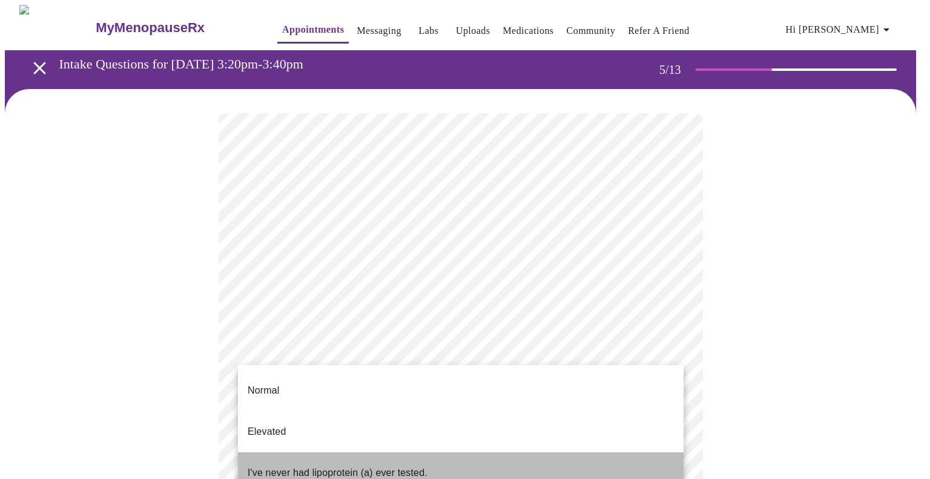
click at [572, 452] on li "I've never had lipoprotein (a) ever tested." at bounding box center [461, 472] width 446 height 41
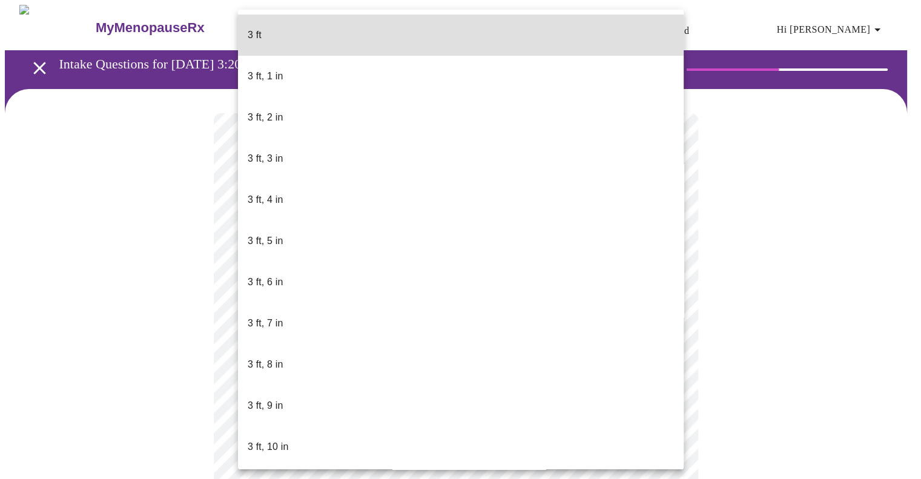
click at [414, 351] on body "MyMenopauseRx Appointments Messaging Labs Uploads Medications Community Refer a…" at bounding box center [461, 328] width 912 height 646
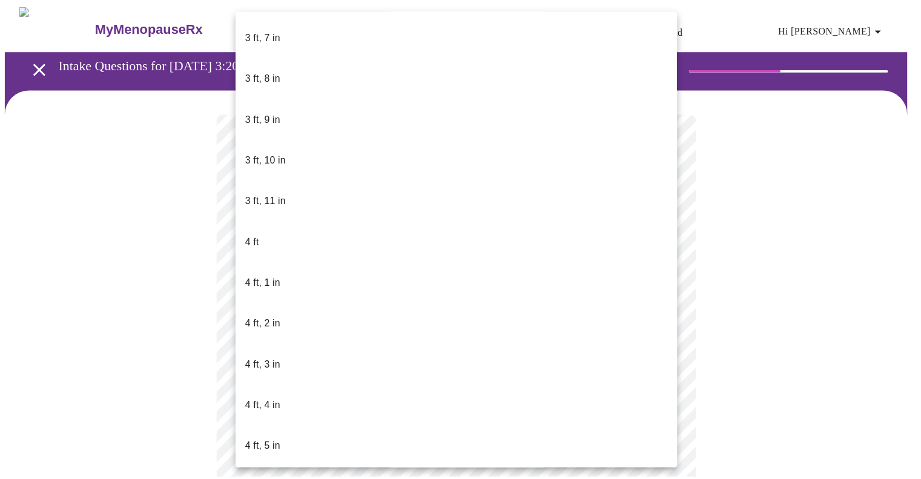
scroll to position [328, 0]
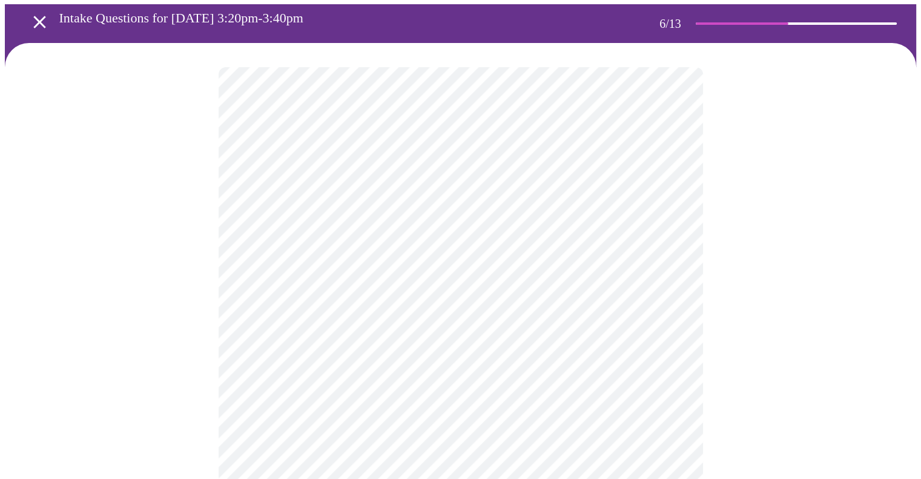
scroll to position [47, 0]
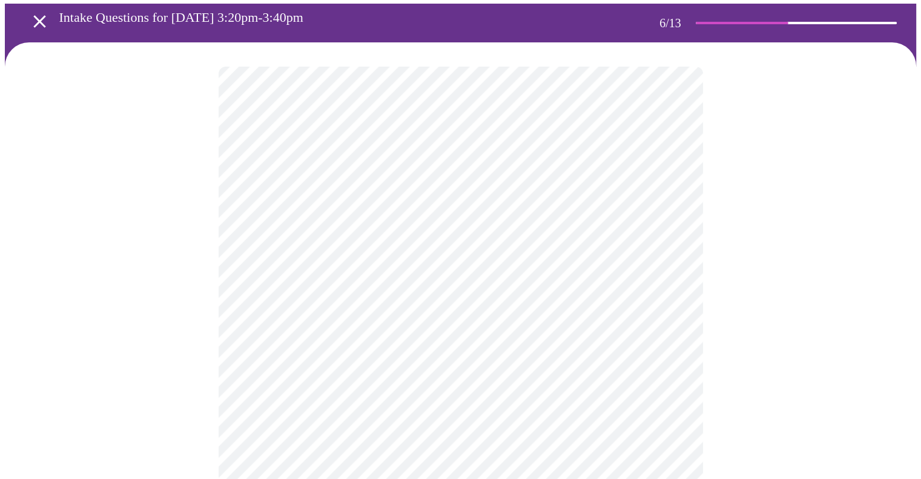
click at [795, 360] on div at bounding box center [461, 319] width 912 height 555
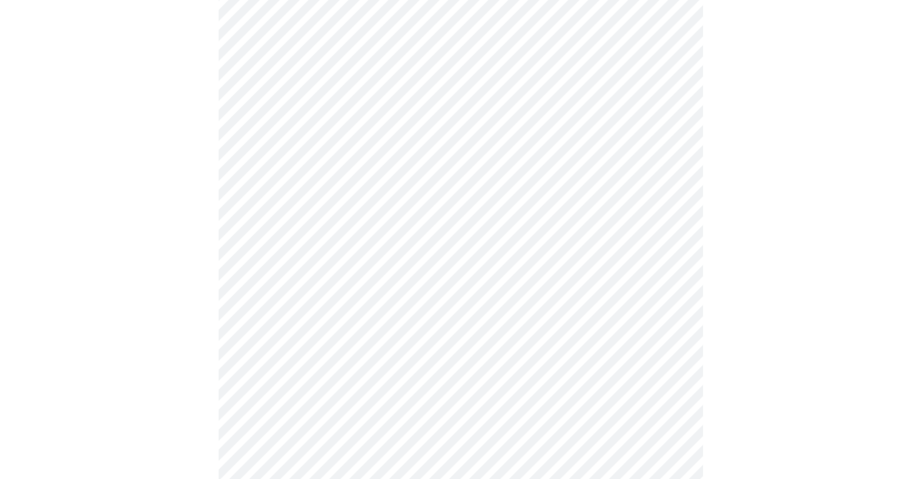
scroll to position [3024, 0]
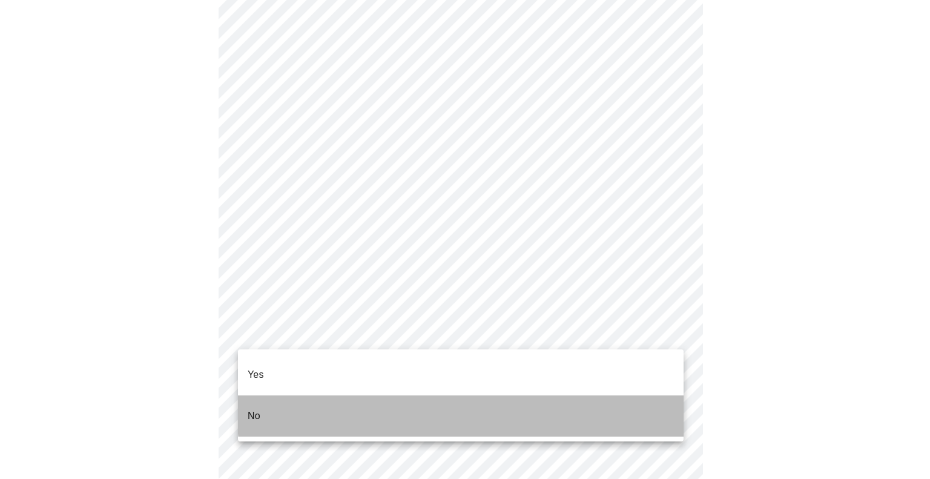
click at [634, 396] on li "No" at bounding box center [461, 416] width 446 height 41
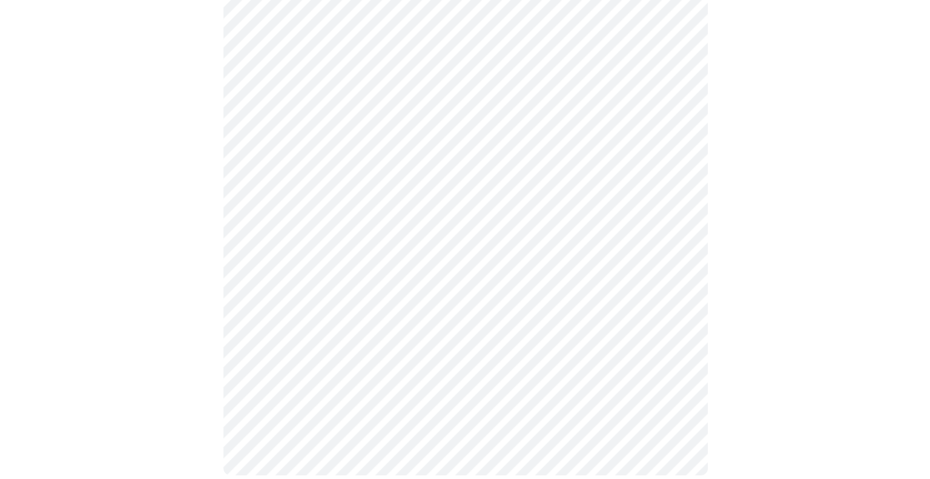
scroll to position [692, 0]
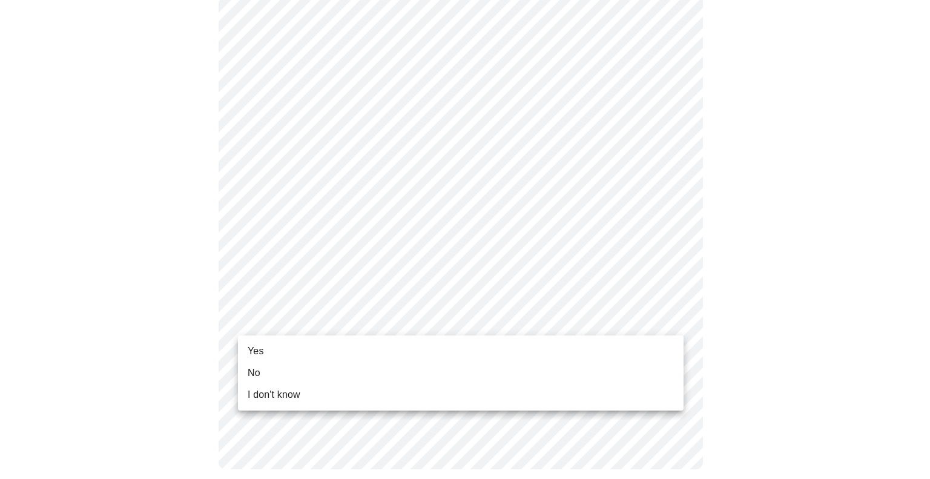
click at [631, 347] on li "Yes" at bounding box center [461, 351] width 446 height 22
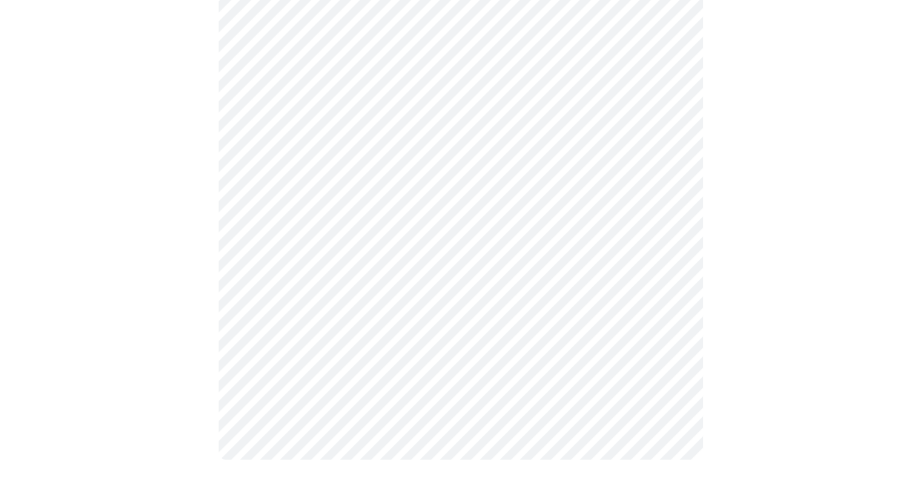
scroll to position [0, 0]
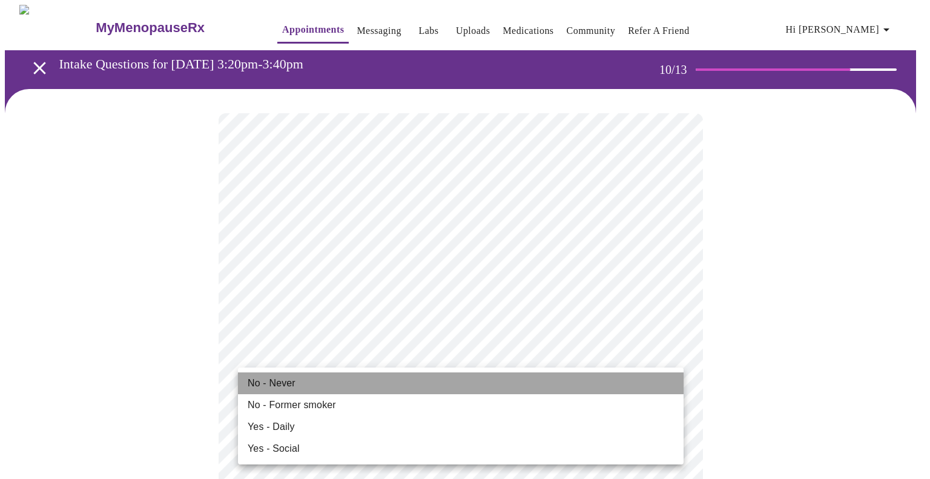
click at [383, 383] on li "No - Never" at bounding box center [461, 384] width 446 height 22
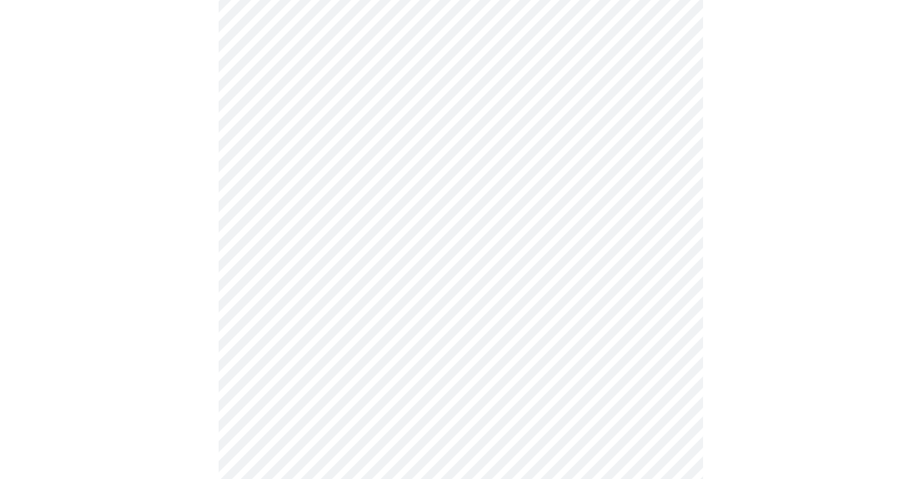
scroll to position [838, 0]
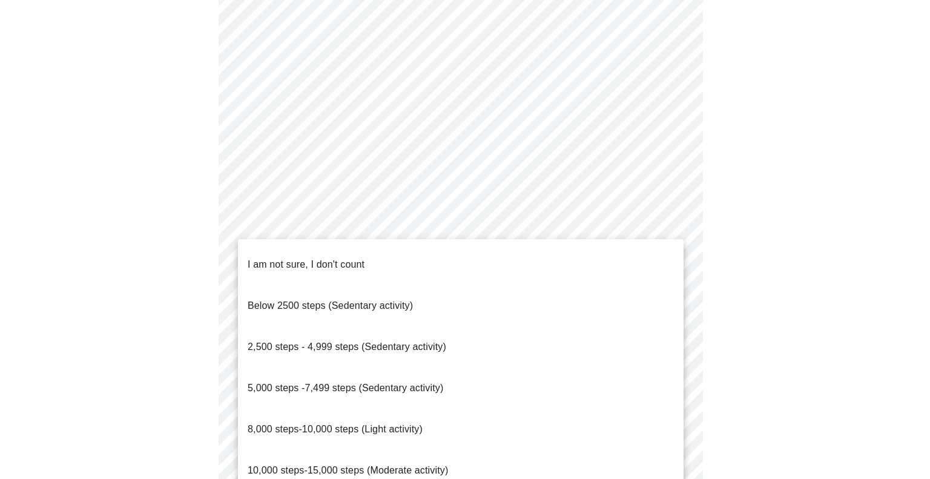
click at [425, 465] on span "10,000 steps-15,000 steps (Moderate activity)" at bounding box center [348, 470] width 200 height 10
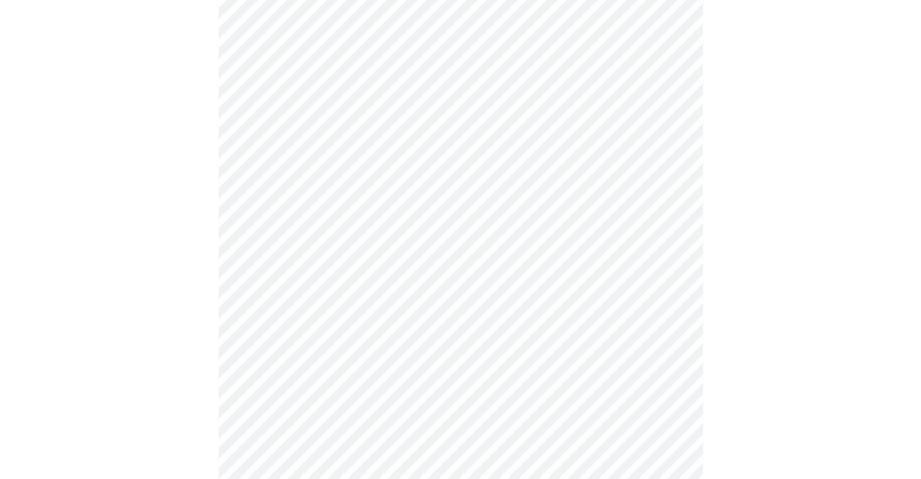
scroll to position [969, 0]
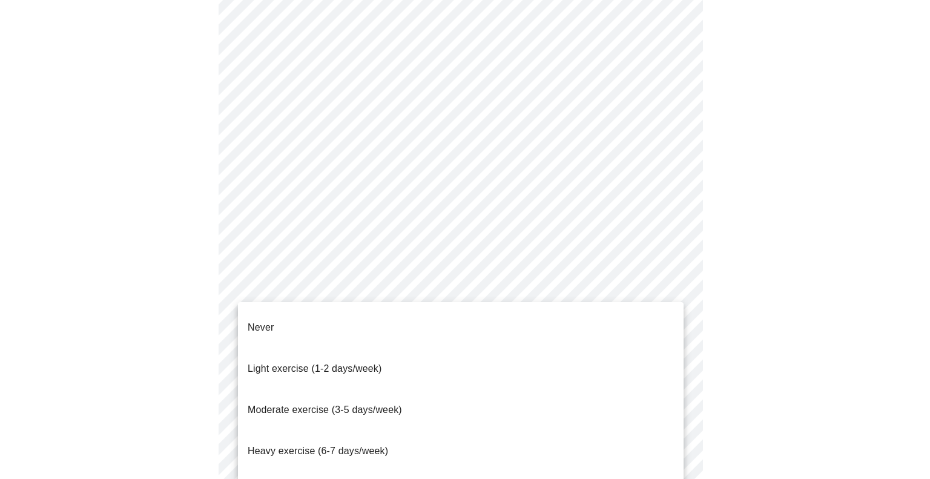
click at [554, 389] on li "Moderate exercise (3-5 days/week)" at bounding box center [461, 409] width 446 height 41
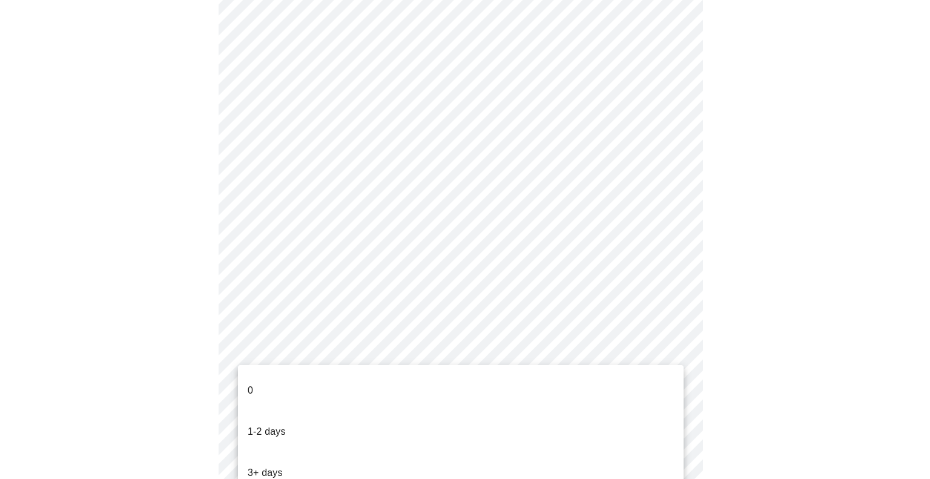
click at [572, 381] on li "0" at bounding box center [461, 390] width 446 height 41
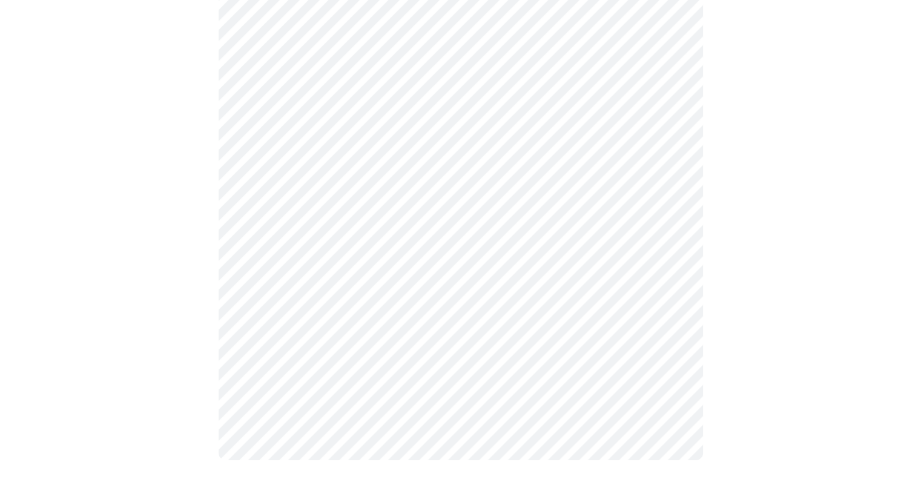
scroll to position [0, 0]
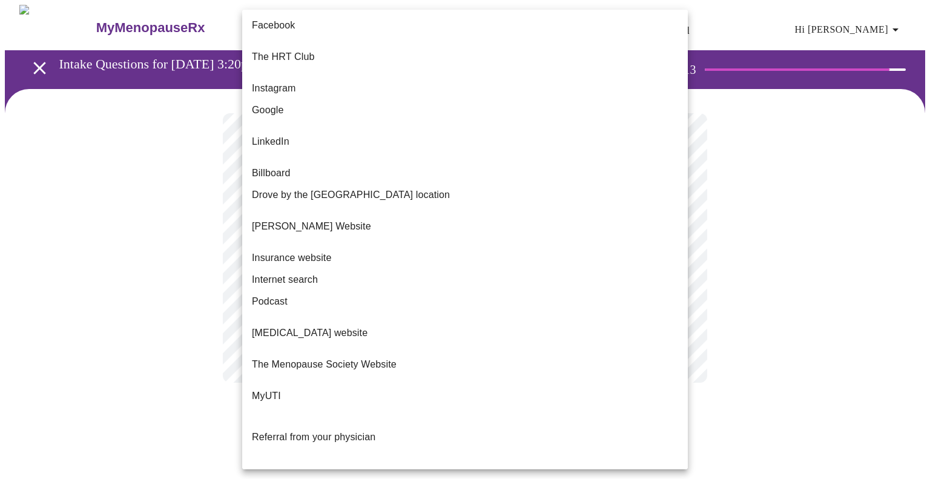
click at [674, 250] on body "MyMenopauseRx Appointments Messaging Labs Uploads Medications Community Refer a…" at bounding box center [465, 206] width 921 height 402
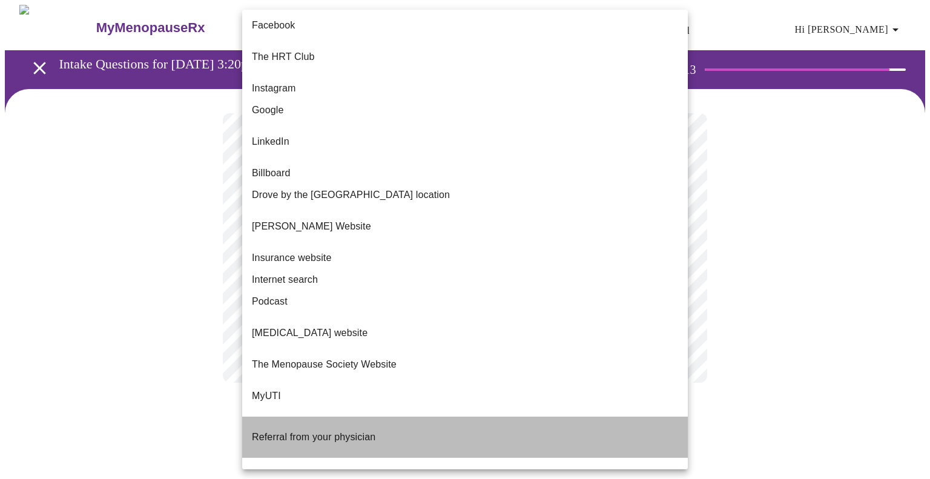
click at [599, 417] on li "Referral from your physician" at bounding box center [465, 437] width 446 height 41
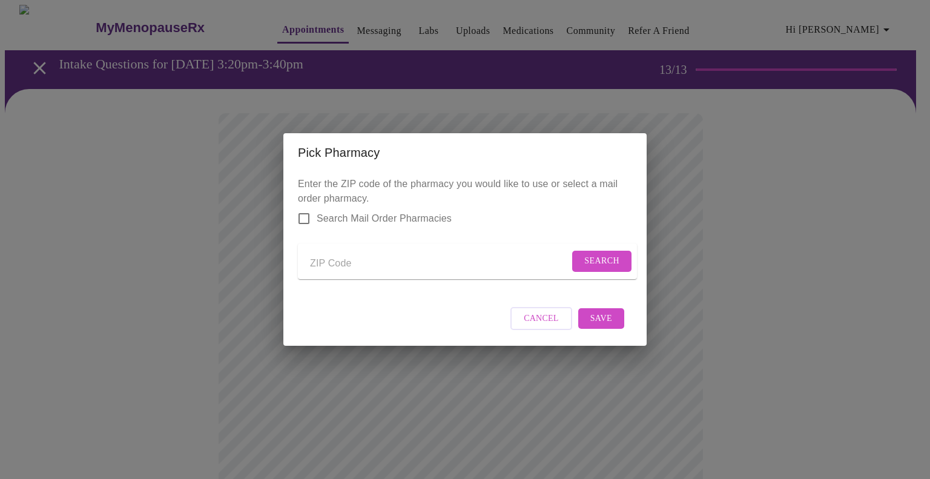
click at [305, 208] on input "Search Mail Order Pharmacies" at bounding box center [303, 218] width 25 height 25
checkbox input "true"
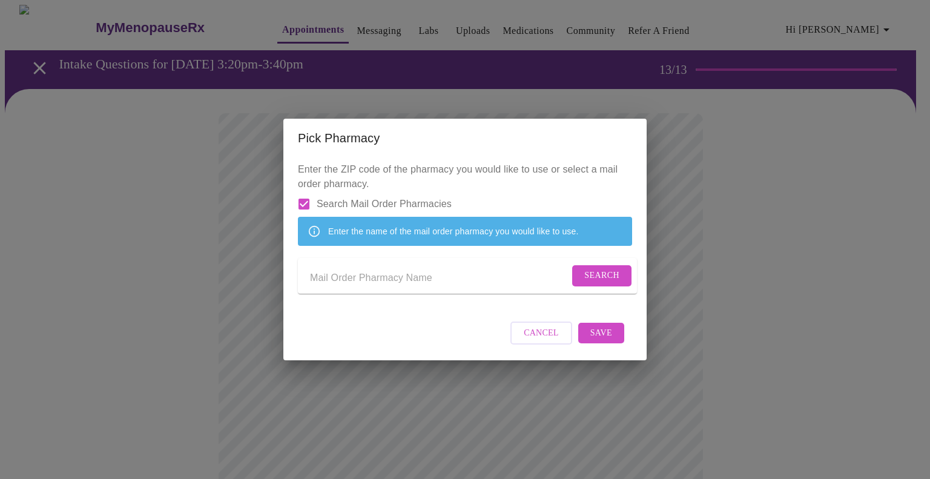
click at [360, 282] on input "Send a message to your care team" at bounding box center [439, 277] width 259 height 19
click at [353, 279] on input "expre" at bounding box center [439, 277] width 259 height 19
type input "express"
click at [606, 287] on button "Search" at bounding box center [601, 275] width 59 height 21
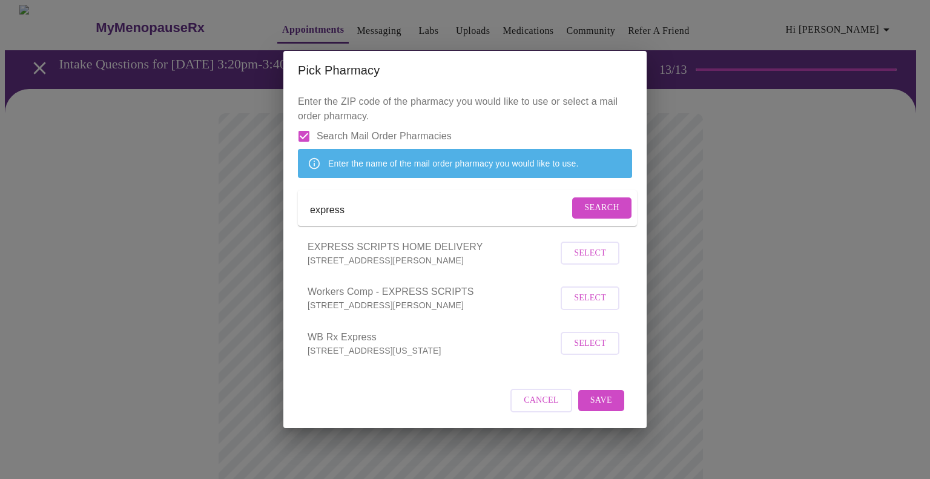
click at [434, 267] on p "4600 North Hanley Road, St. Louis, MO 63134" at bounding box center [433, 260] width 250 height 12
click at [588, 261] on span "Select" at bounding box center [590, 253] width 32 height 15
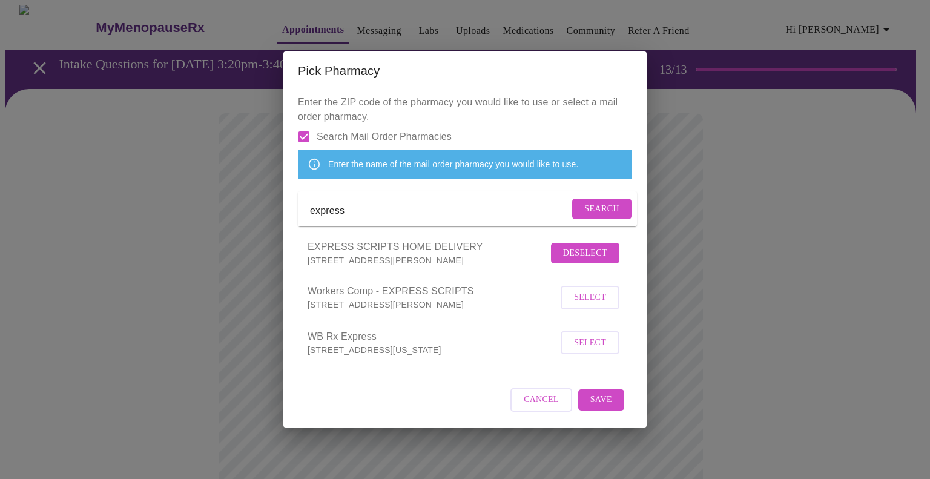
click at [605, 408] on span "Save" at bounding box center [602, 400] width 22 height 15
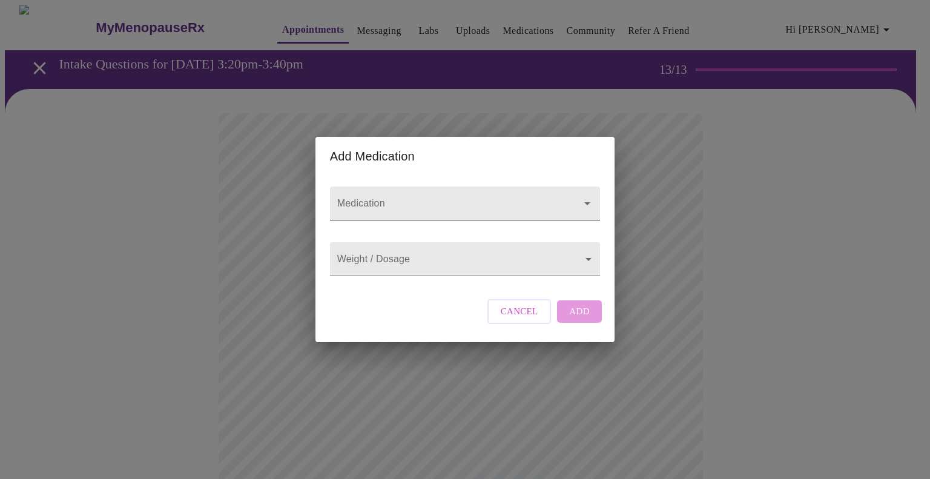
click at [579, 202] on div at bounding box center [465, 204] width 270 height 34
type input "actmera"
click at [539, 198] on input "Medication" at bounding box center [448, 209] width 226 height 22
type input "astmera"
drag, startPoint x: 387, startPoint y: 196, endPoint x: 337, endPoint y: 196, distance: 49.7
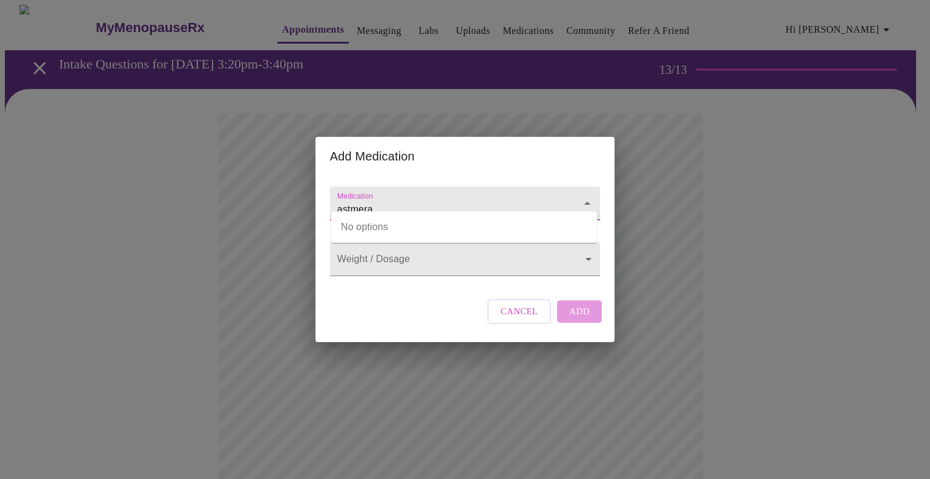
click at [337, 198] on input "astmera" at bounding box center [448, 209] width 226 height 22
type input "Actemra"
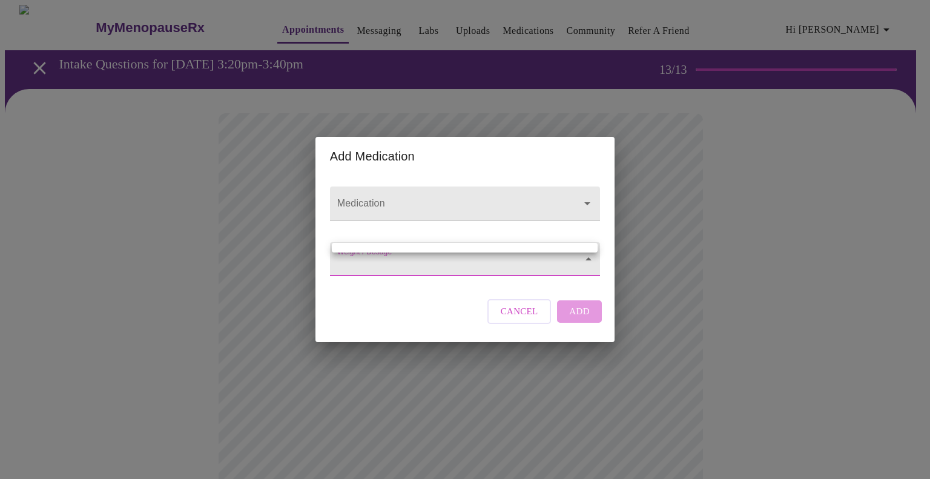
click at [365, 256] on body "MyMenopauseRx Appointments Messaging Labs Uploads Medications Community Refer a…" at bounding box center [465, 459] width 921 height 909
click at [500, 279] on div at bounding box center [465, 239] width 930 height 479
click at [436, 268] on body "MyMenopauseRx Appointments Messaging Labs Uploads Medications Community Refer a…" at bounding box center [465, 459] width 921 height 909
click at [482, 267] on div at bounding box center [465, 239] width 930 height 479
click at [452, 262] on body "MyMenopauseRx Appointments Messaging Labs Uploads Medications Community Refer a…" at bounding box center [465, 459] width 921 height 909
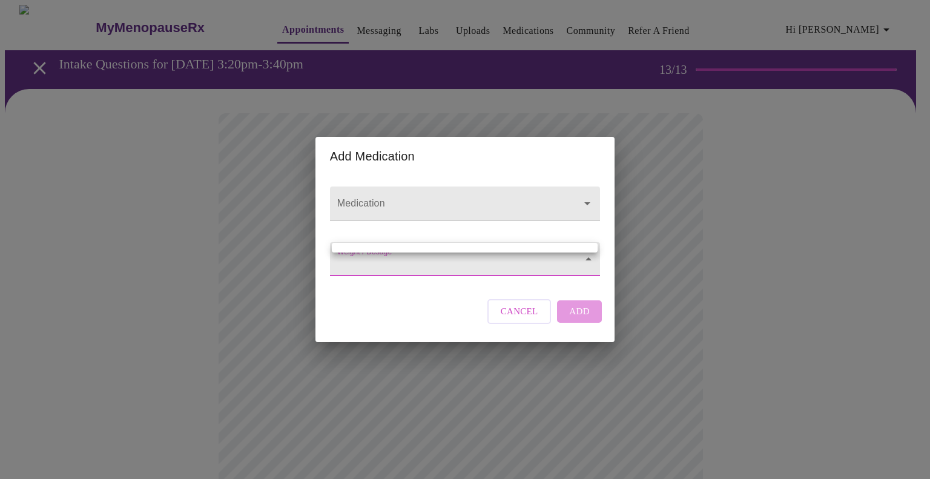
click at [591, 263] on div at bounding box center [465, 239] width 930 height 479
click at [566, 265] on body "MyMenopauseRx Appointments Messaging Labs Uploads Medications Community Refer a…" at bounding box center [465, 459] width 921 height 909
click at [541, 250] on ul at bounding box center [465, 248] width 266 height 10
click at [550, 282] on div at bounding box center [465, 239] width 930 height 479
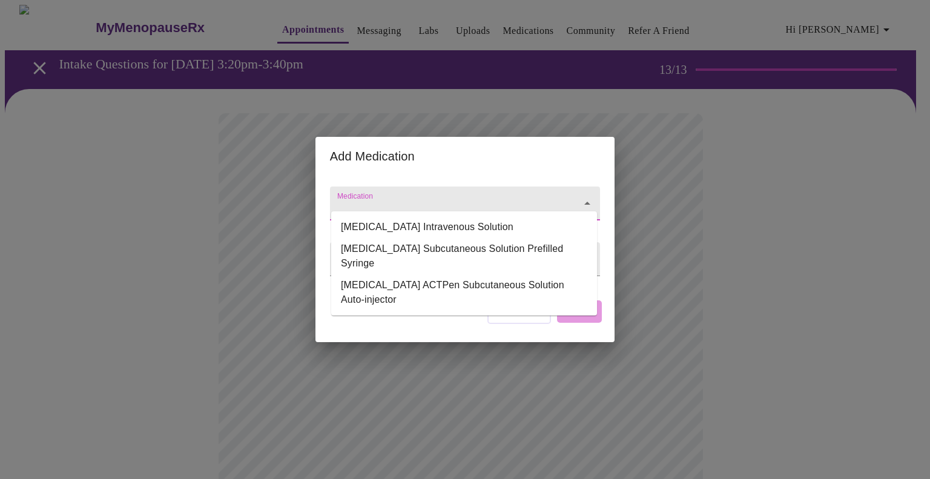
click at [489, 187] on div at bounding box center [465, 204] width 270 height 34
click at [544, 274] on li "Actemra ACTPen Subcutaneous Solution Auto-injector" at bounding box center [464, 292] width 266 height 36
type input "Actemra ACTPen Subcutaneous Solution Auto-injector"
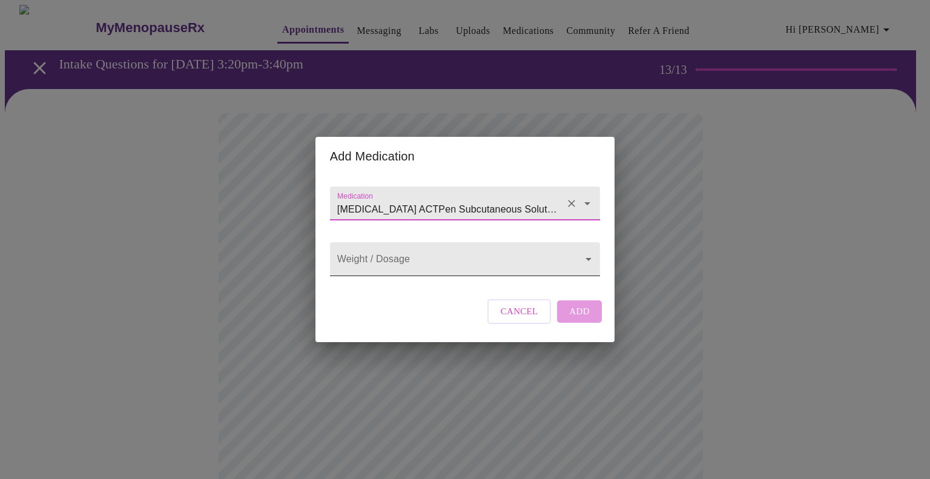
click at [525, 268] on body "MyMenopauseRx Appointments Messaging Labs Uploads Medications Community Refer a…" at bounding box center [465, 459] width 921 height 909
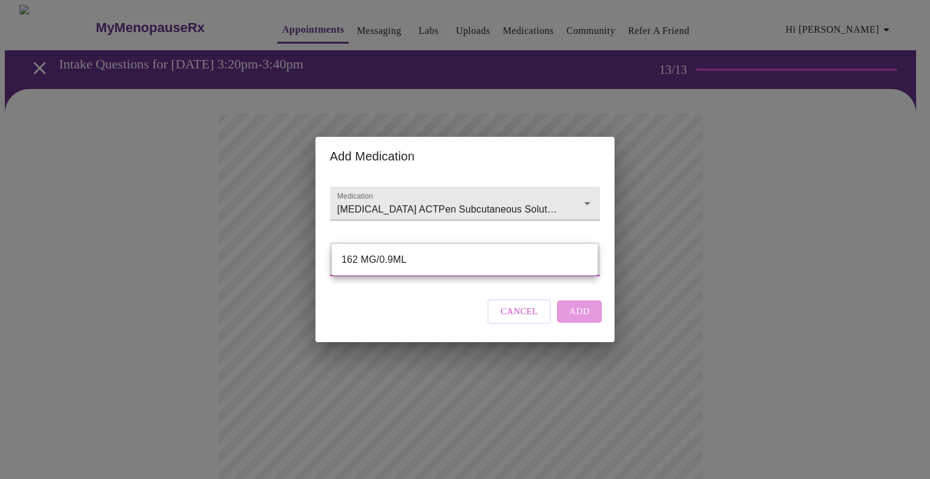
click at [413, 262] on li "162 MG/0.9ML" at bounding box center [465, 260] width 266 height 22
type input "162 MG/0.9ML"
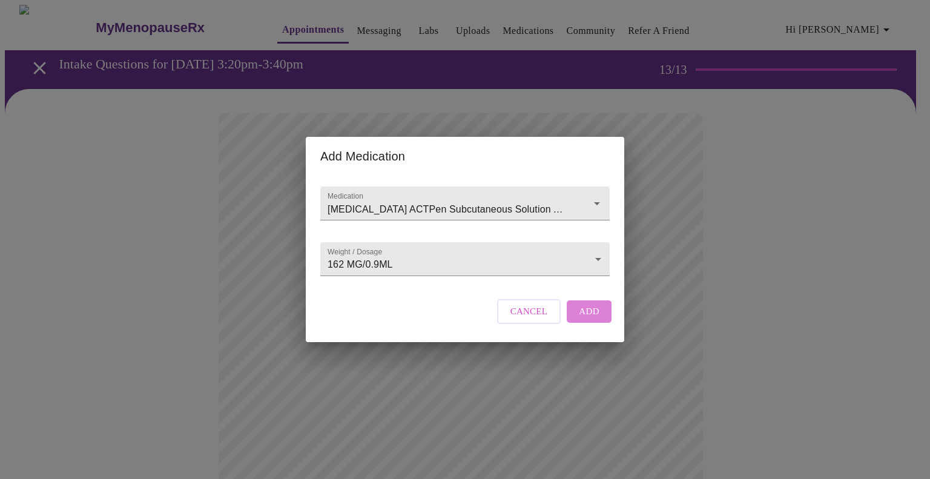
click at [578, 322] on button "Add" at bounding box center [589, 311] width 45 height 22
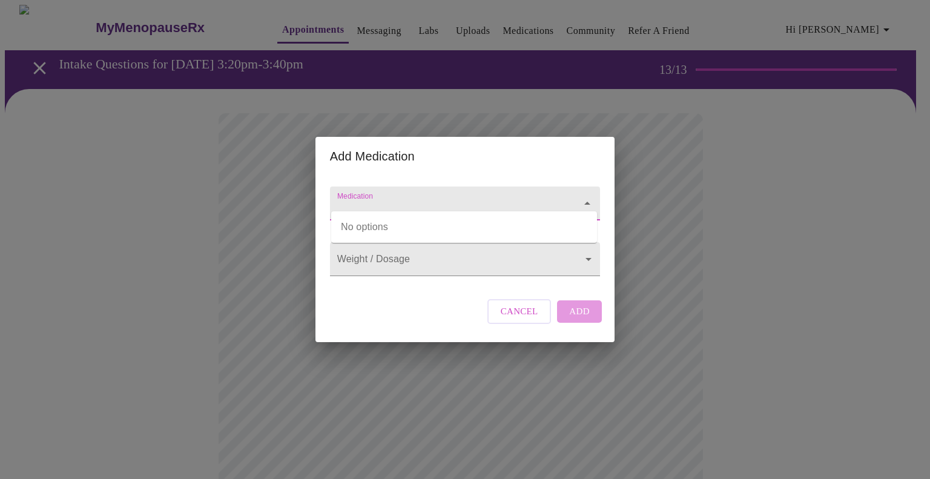
click at [437, 200] on input "Medication" at bounding box center [448, 209] width 226 height 22
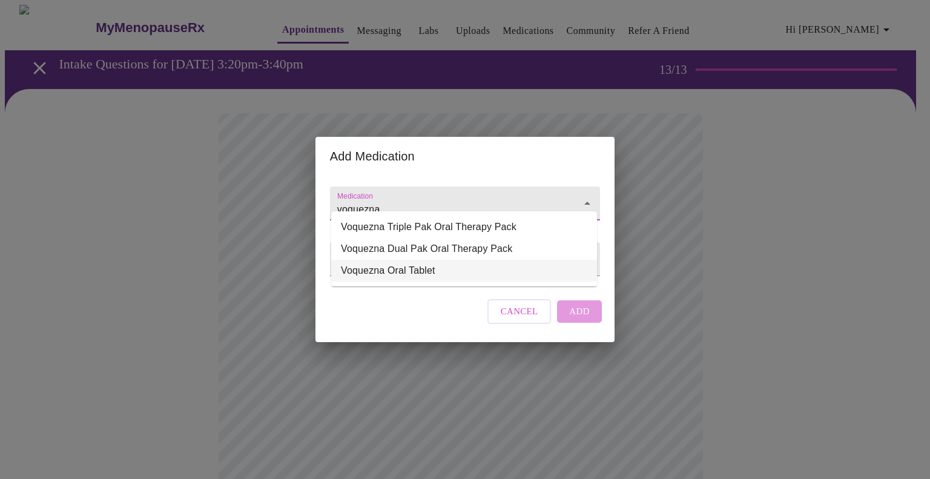
click at [412, 270] on li "Voquezna Oral Tablet" at bounding box center [464, 271] width 266 height 22
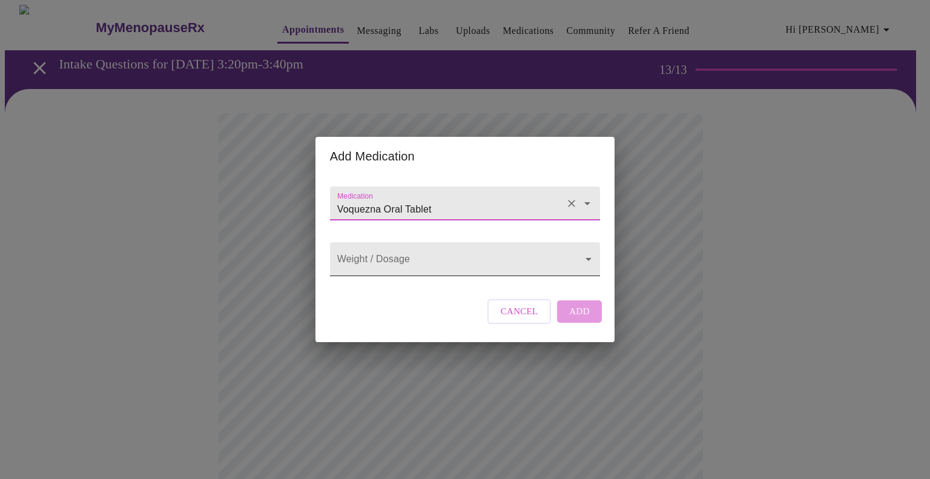
type input "Voquezna Oral Tablet"
click at [415, 262] on body "MyMenopauseRx Appointments Messaging Labs Uploads Medications Community Refer a…" at bounding box center [465, 479] width 921 height 949
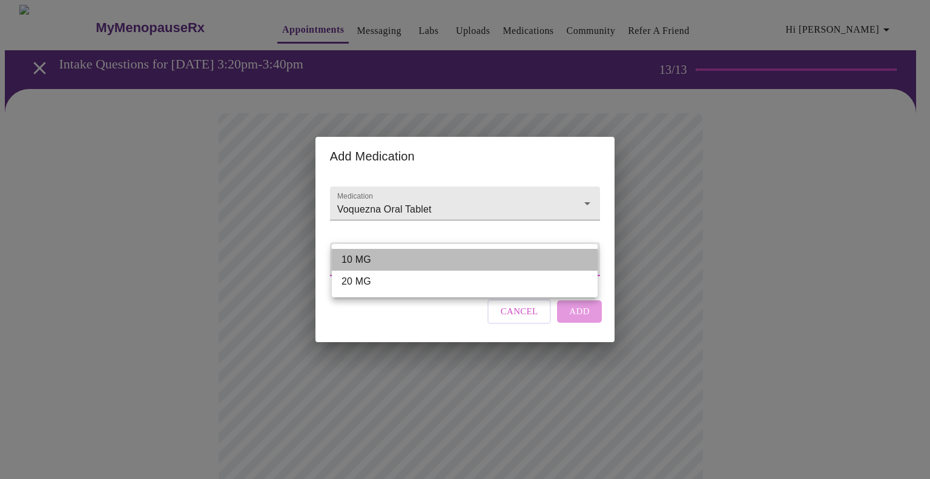
click at [366, 259] on li "10 MG" at bounding box center [465, 260] width 266 height 22
type input "10 MG"
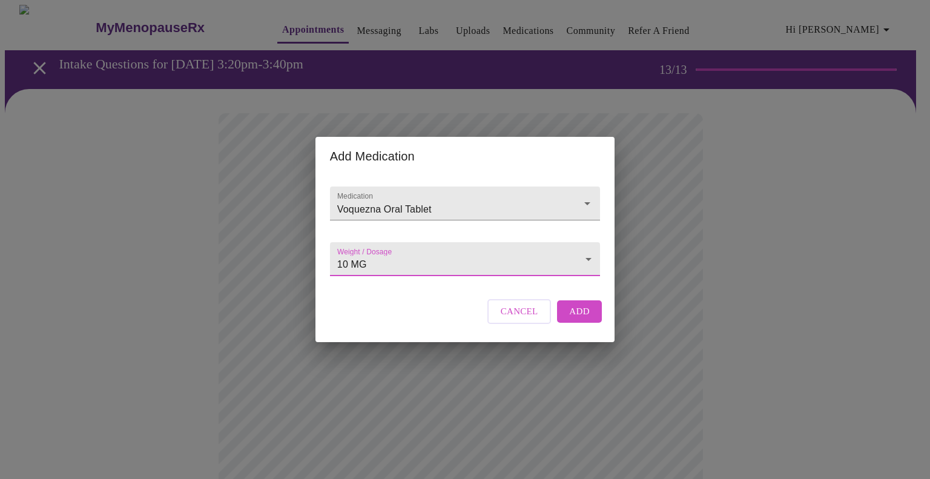
click at [574, 319] on span "Add" at bounding box center [579, 311] width 21 height 16
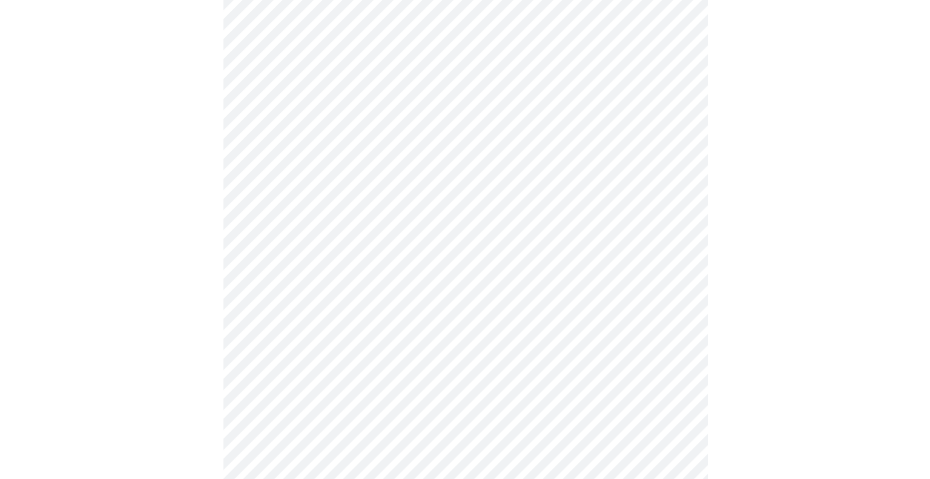
scroll to position [245, 0]
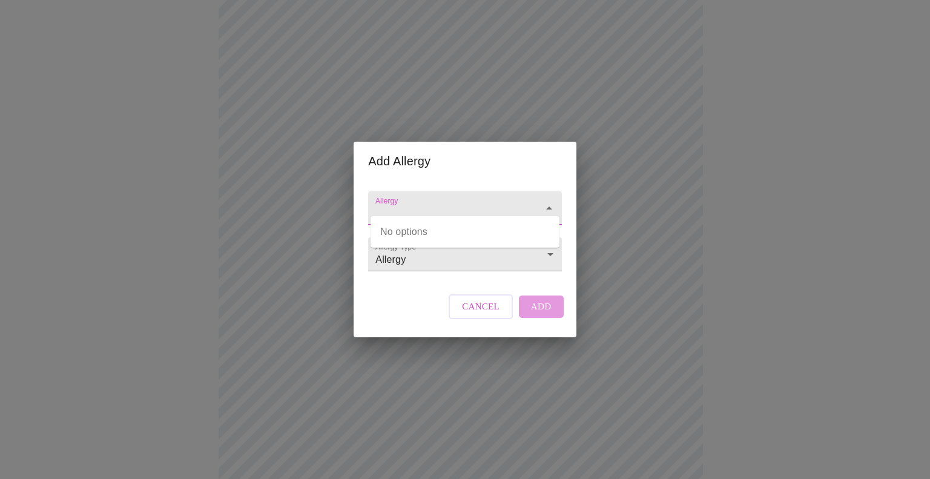
click at [423, 203] on input "Allergy" at bounding box center [447, 214] width 149 height 22
click at [437, 207] on input "Aspirin" at bounding box center [447, 214] width 149 height 22
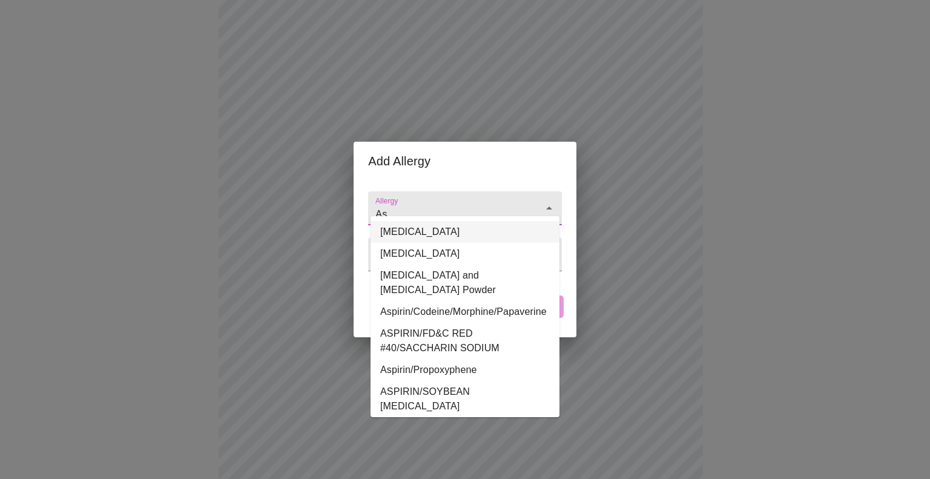
type input "A"
click at [402, 233] on li "Aspirin" at bounding box center [465, 232] width 189 height 22
type input "Aspirin"
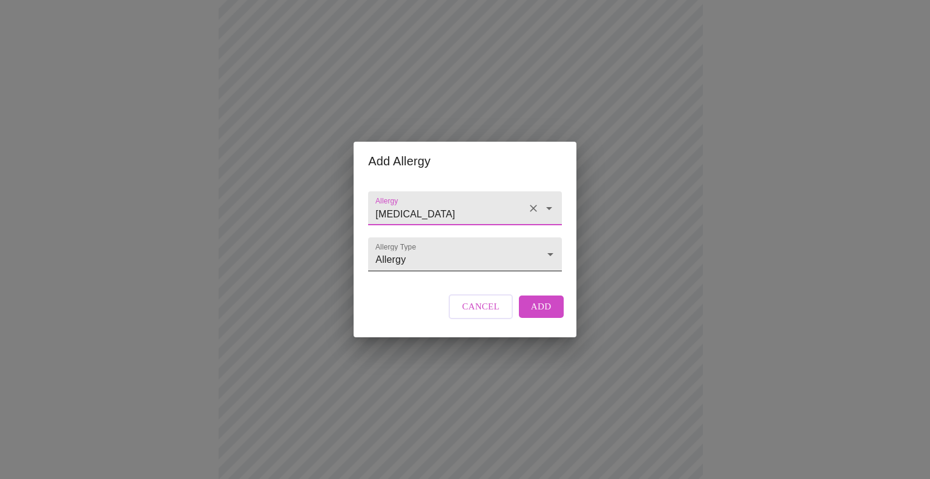
click at [551, 259] on body "MyMenopauseRx Appointments Messaging Labs Uploads Medications Community Refer a…" at bounding box center [465, 256] width 921 height 993
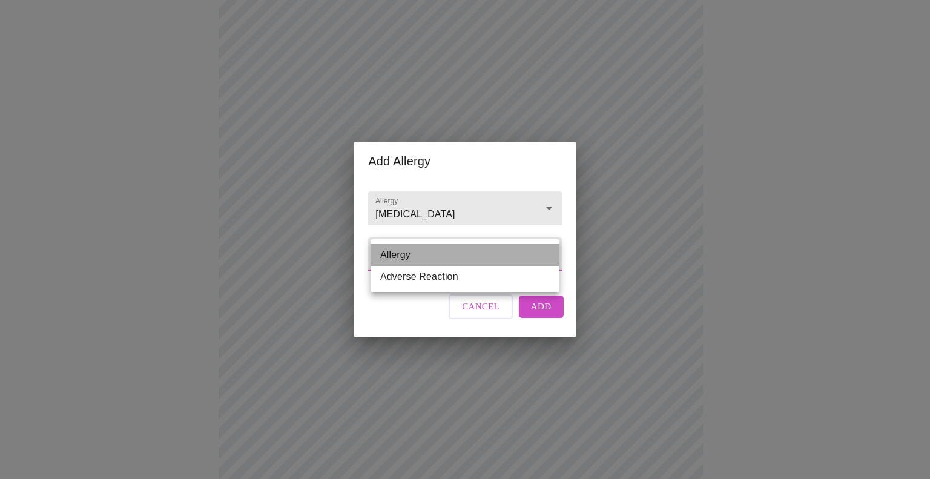
click at [424, 259] on li "Allergy" at bounding box center [465, 255] width 189 height 22
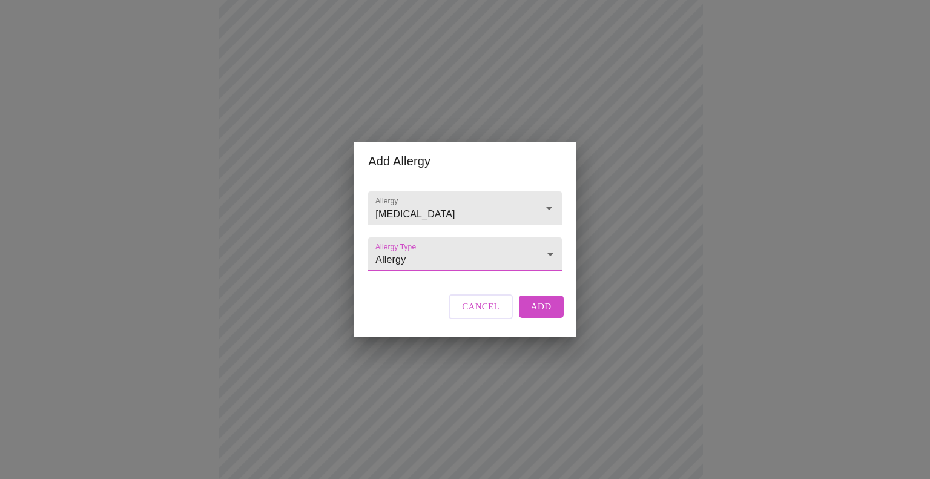
click at [545, 314] on span "Add" at bounding box center [541, 307] width 21 height 16
click at [400, 203] on input "Allergy" at bounding box center [447, 214] width 149 height 22
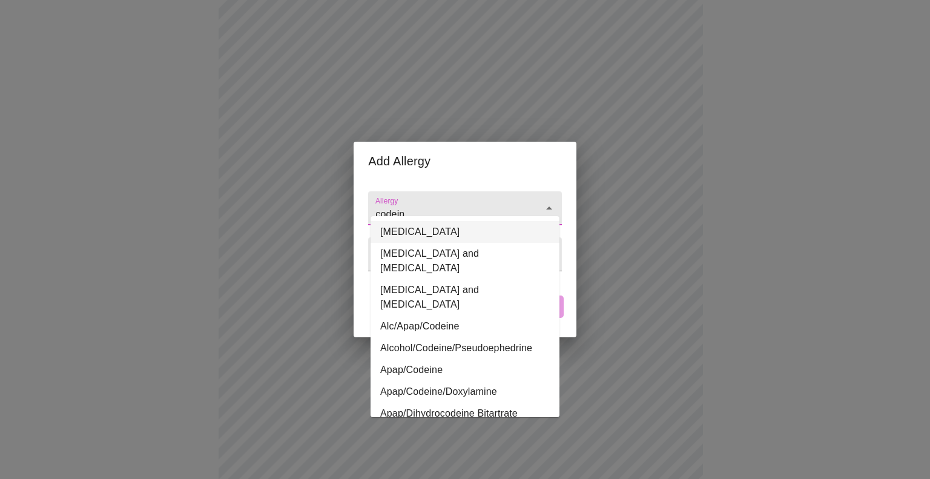
click at [429, 230] on li "Codeine" at bounding box center [465, 232] width 189 height 22
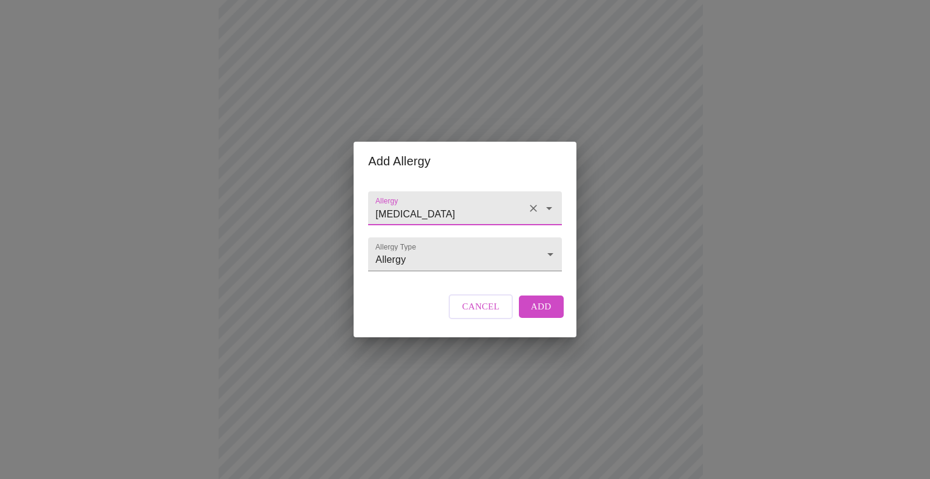
type input "Codeine"
click at [535, 314] on span "Add" at bounding box center [541, 307] width 21 height 16
click at [413, 203] on input "Allergy" at bounding box center [447, 214] width 149 height 22
click at [483, 203] on input "Allergy" at bounding box center [447, 214] width 149 height 22
click at [460, 237] on li "Cholestatin Oral Tablet" at bounding box center [465, 232] width 189 height 22
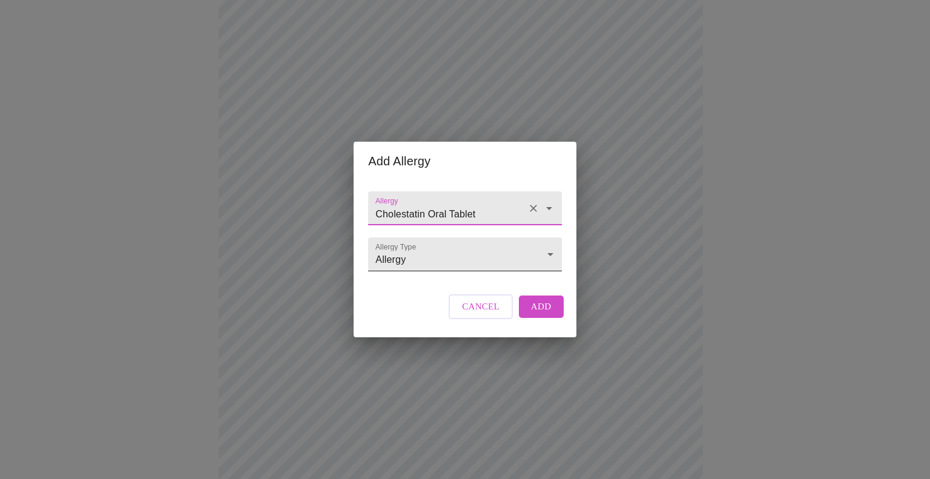
type input "Cholestatin Oral Tablet"
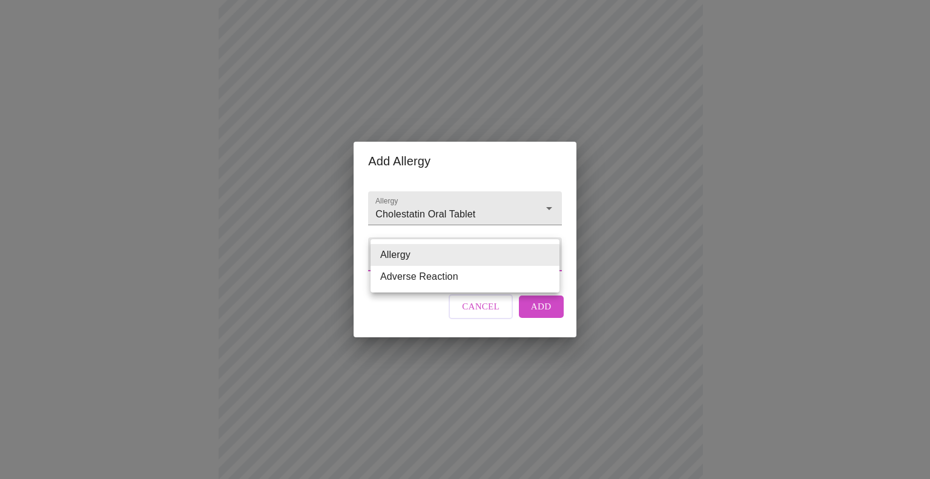
click at [550, 257] on body "MyMenopauseRx Appointments Messaging Labs Uploads Medications Community Refer a…" at bounding box center [465, 266] width 921 height 1013
click at [487, 280] on li "Adverse Reaction" at bounding box center [465, 277] width 189 height 22
type input "Adverse Reaction"
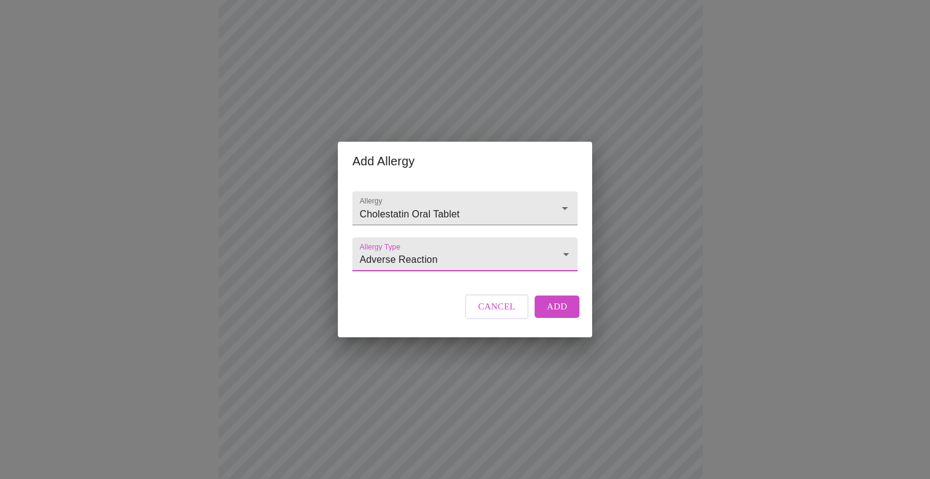
click at [548, 314] on span "Add" at bounding box center [557, 307] width 21 height 16
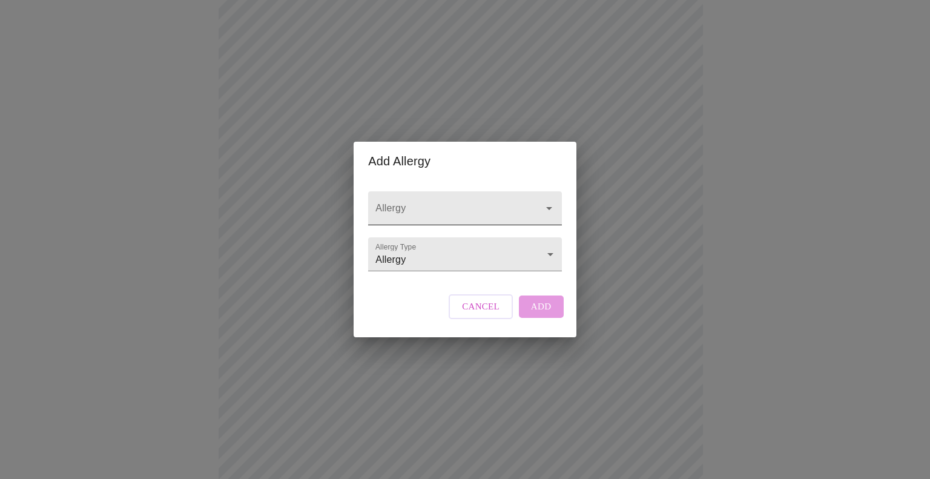
click at [423, 203] on input "Allergy" at bounding box center [447, 214] width 149 height 22
type input "nexium"
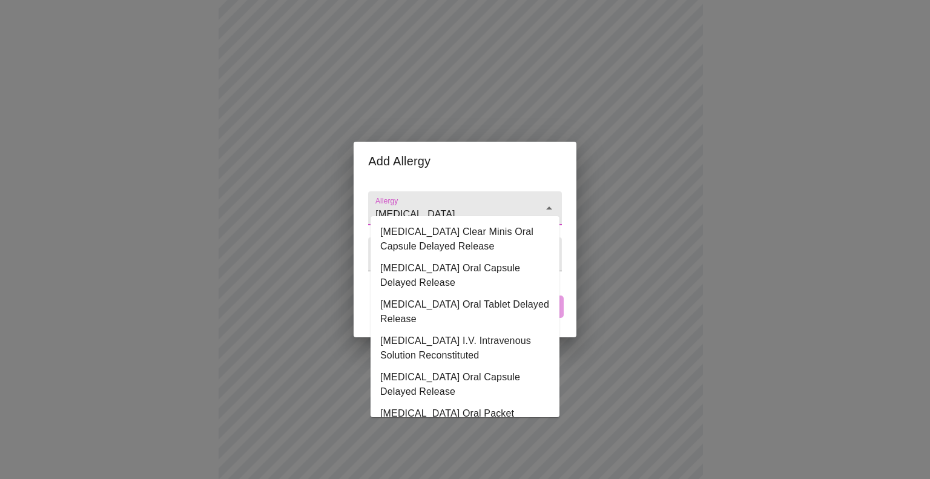
drag, startPoint x: 389, startPoint y: 203, endPoint x: 360, endPoint y: 204, distance: 29.1
click at [360, 204] on div "Allergy nexium Allergy Type Allergy Allergy Cancel Add" at bounding box center [465, 259] width 222 height 156
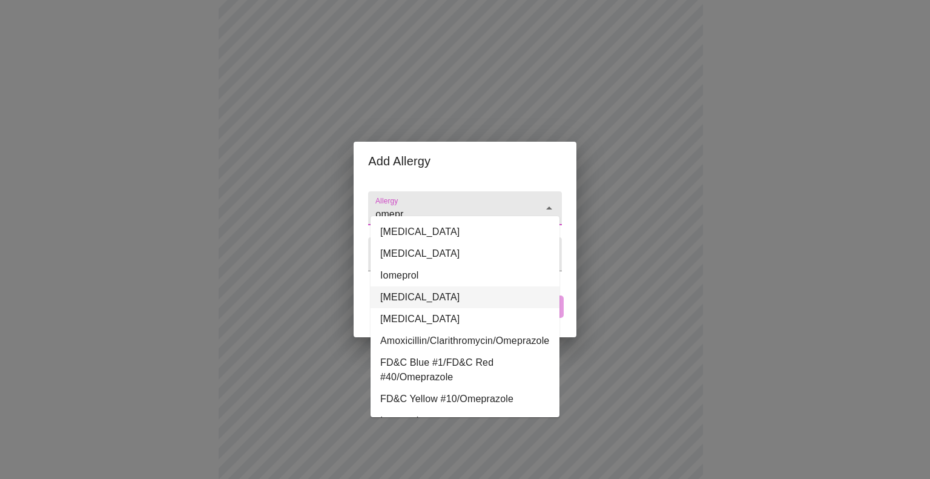
click at [422, 299] on li "Omeprazole" at bounding box center [465, 298] width 189 height 22
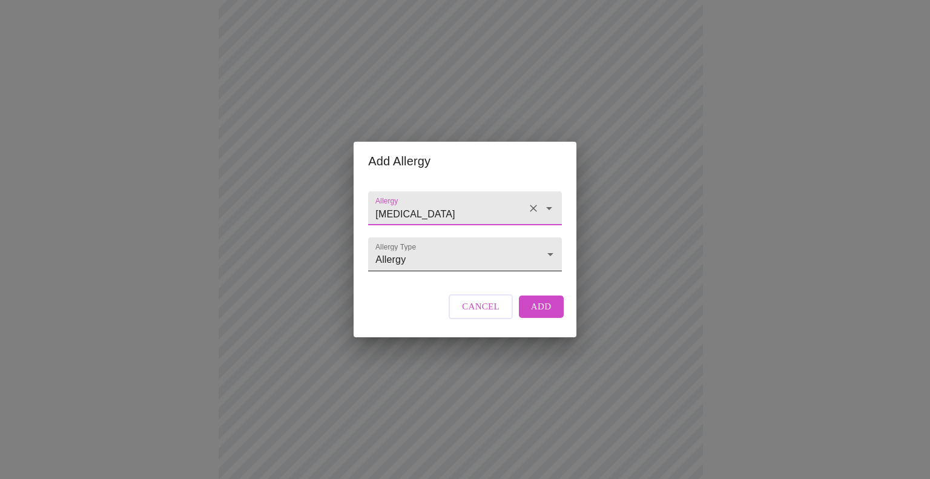
type input "Omeprazole"
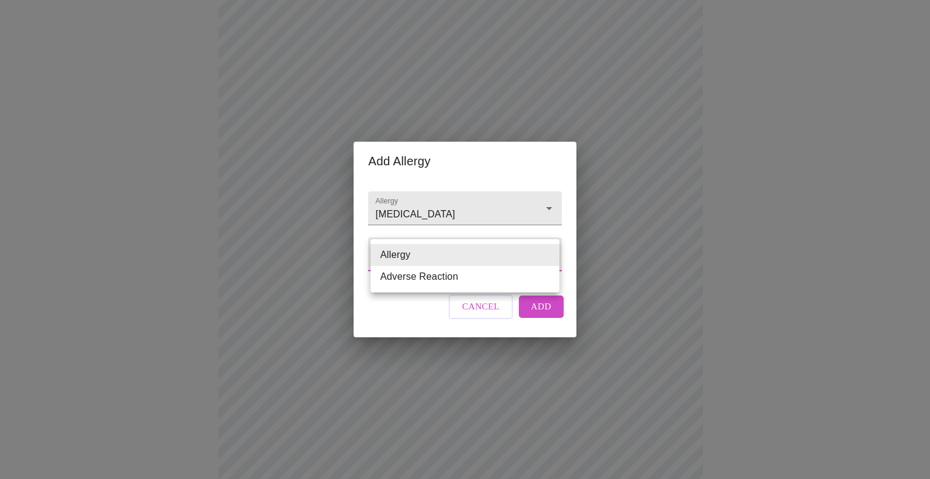
click at [430, 256] on body "MyMenopauseRx Appointments Messaging Labs Uploads Medications Community Refer a…" at bounding box center [465, 289] width 921 height 1058
click at [426, 278] on li "Adverse Reaction" at bounding box center [465, 277] width 189 height 22
type input "Adverse Reaction"
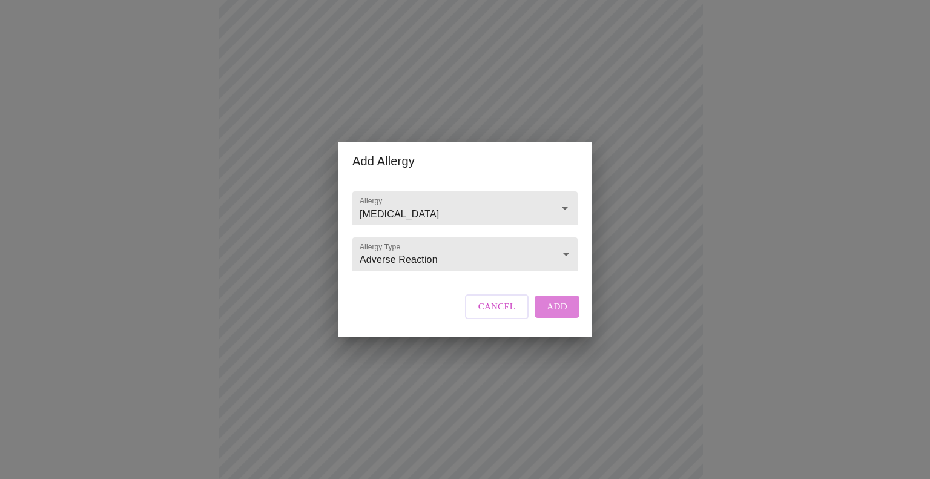
click at [549, 314] on span "Add" at bounding box center [557, 307] width 21 height 16
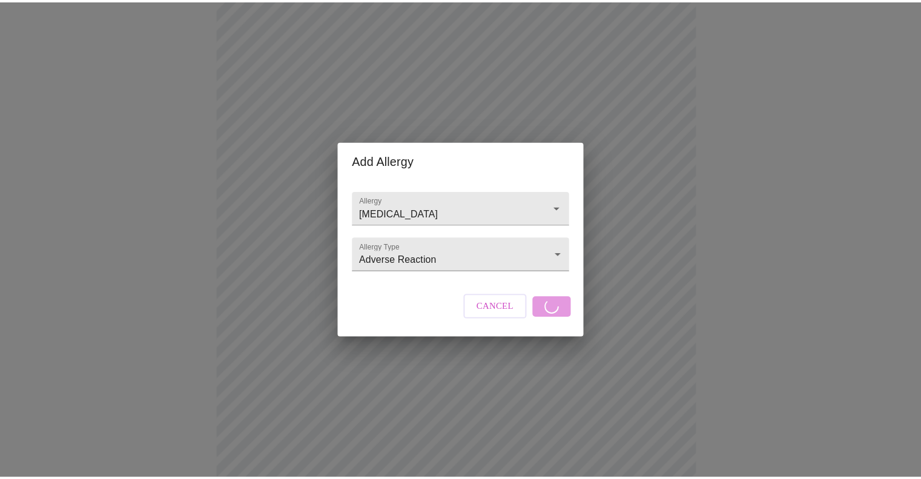
scroll to position [262, 0]
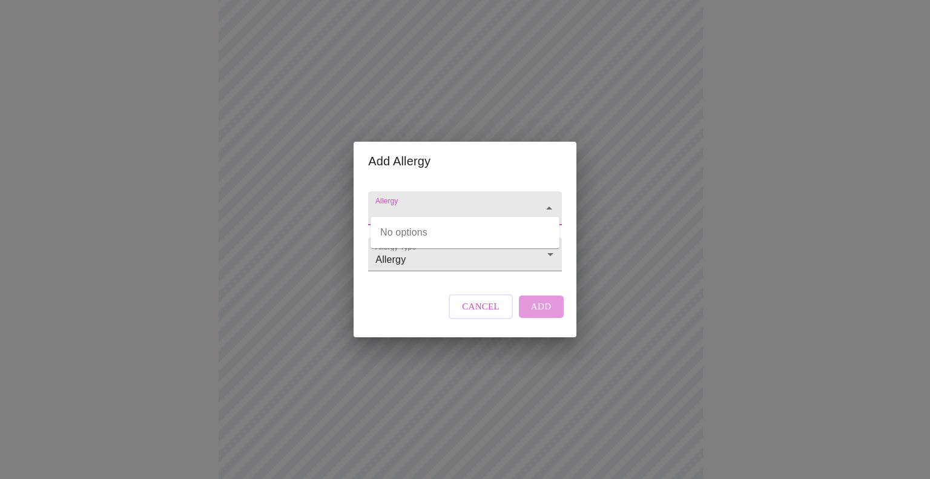
click at [421, 203] on input "Allergy" at bounding box center [447, 214] width 149 height 22
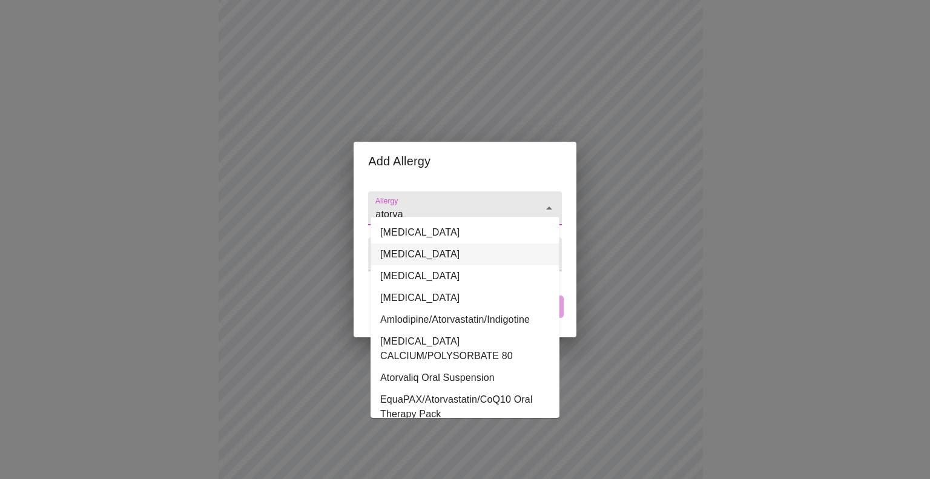
click at [421, 260] on li "Atorvastatin" at bounding box center [465, 255] width 189 height 22
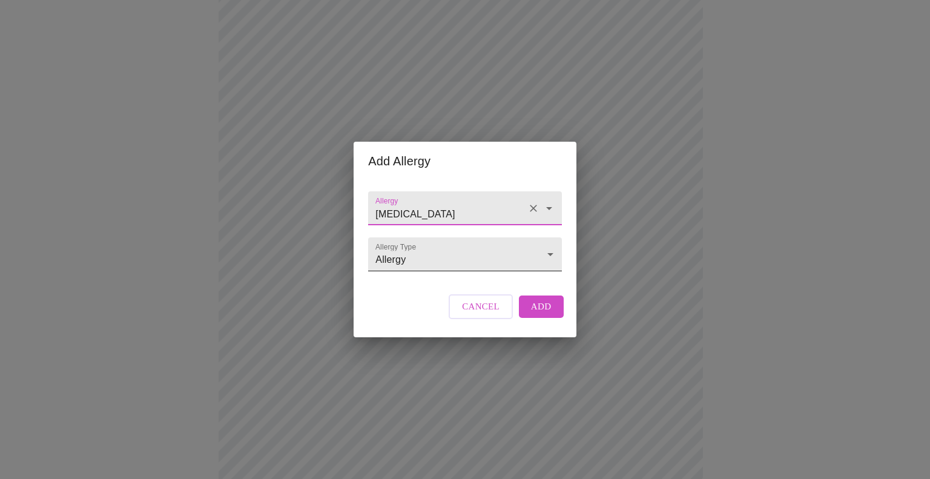
type input "Atorvastatin"
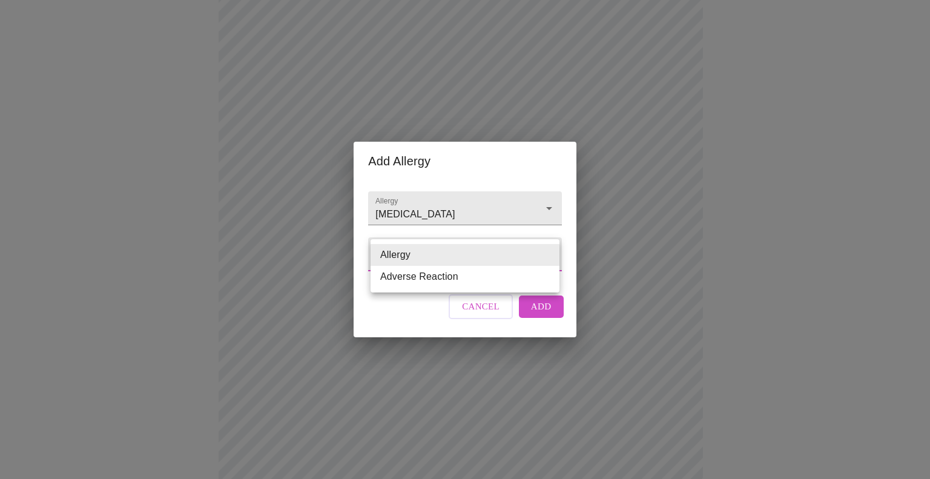
click at [540, 260] on body "MyMenopauseRx Appointments Messaging Labs Uploads Medications Community Refer a…" at bounding box center [465, 272] width 921 height 1058
click at [477, 278] on li "Adverse Reaction" at bounding box center [465, 277] width 189 height 22
type input "Adverse Reaction"
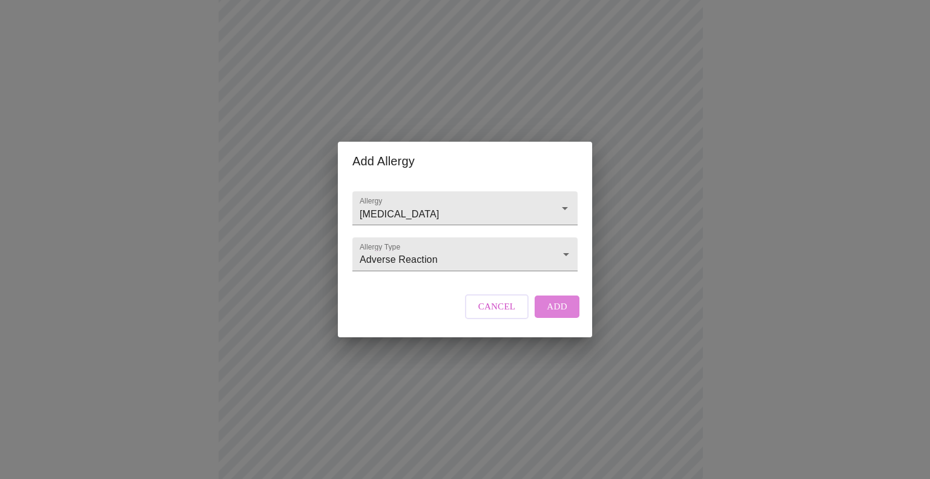
click at [565, 317] on button "Add" at bounding box center [557, 307] width 45 height 22
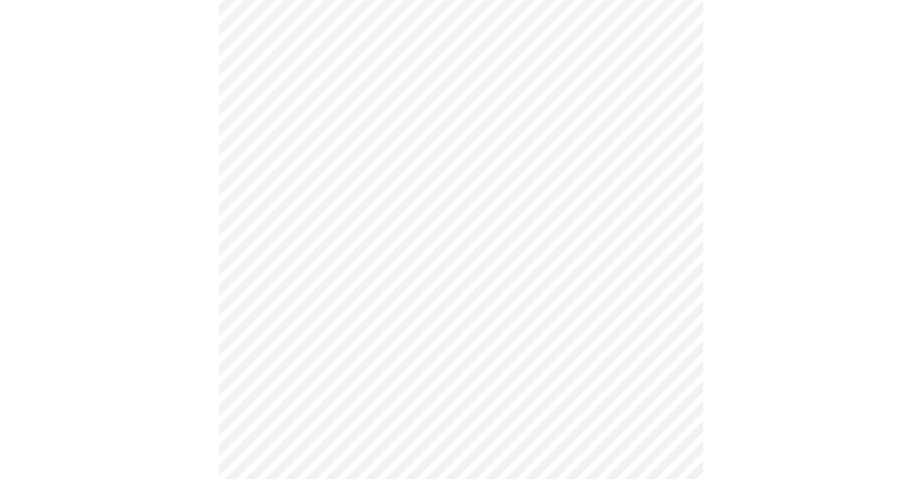
scroll to position [457, 0]
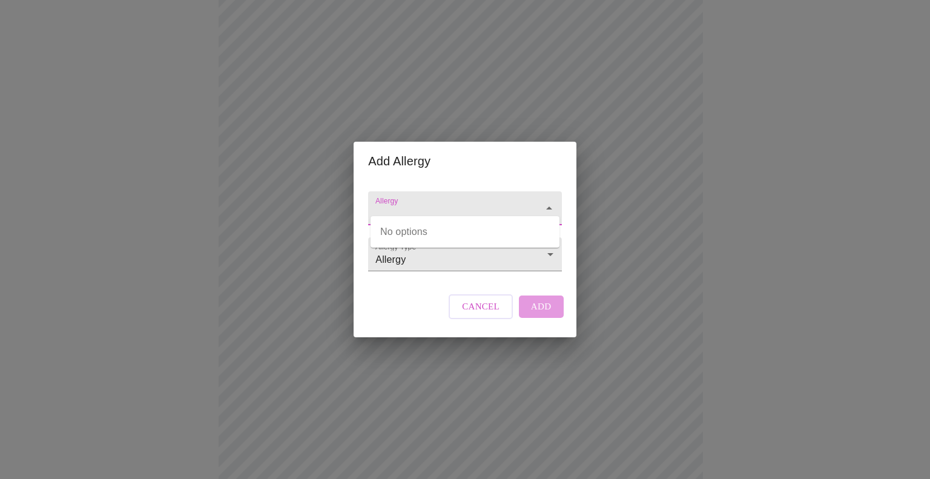
click at [397, 211] on input "Allergy" at bounding box center [447, 214] width 149 height 22
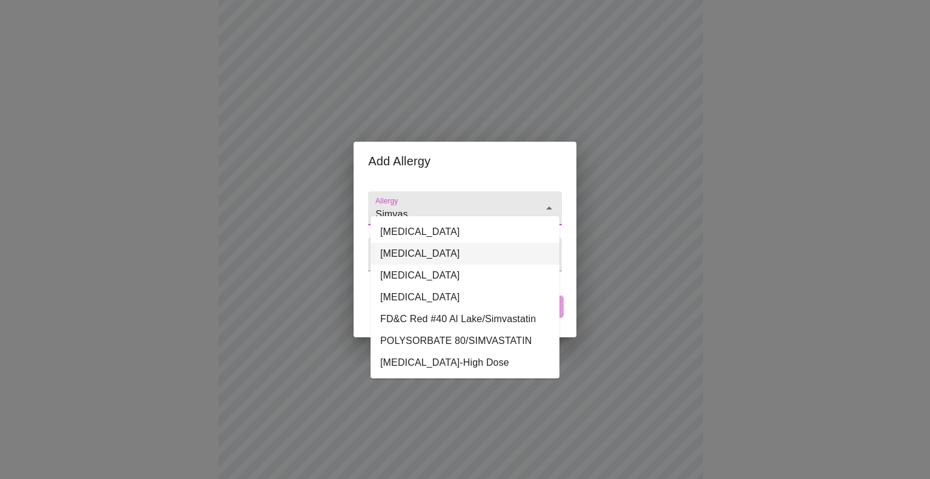
click at [442, 256] on li "Simvastatin" at bounding box center [465, 254] width 189 height 22
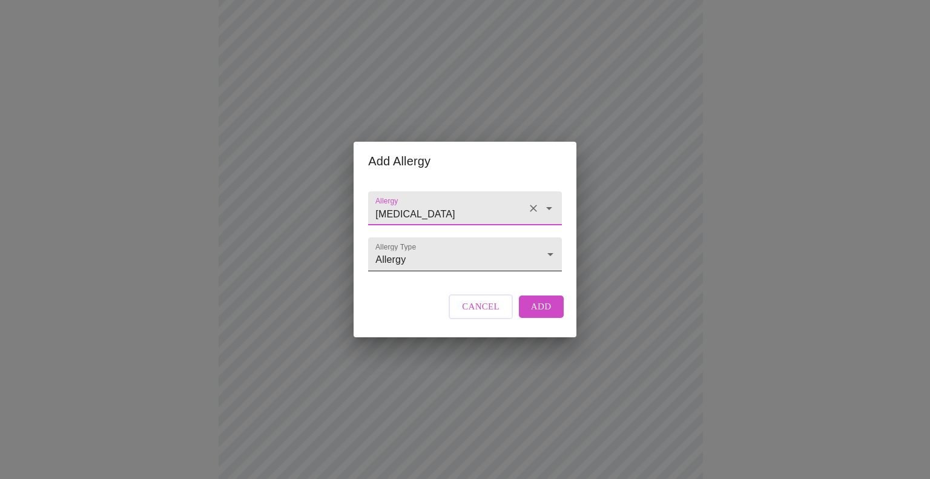
type input "Simvastatin"
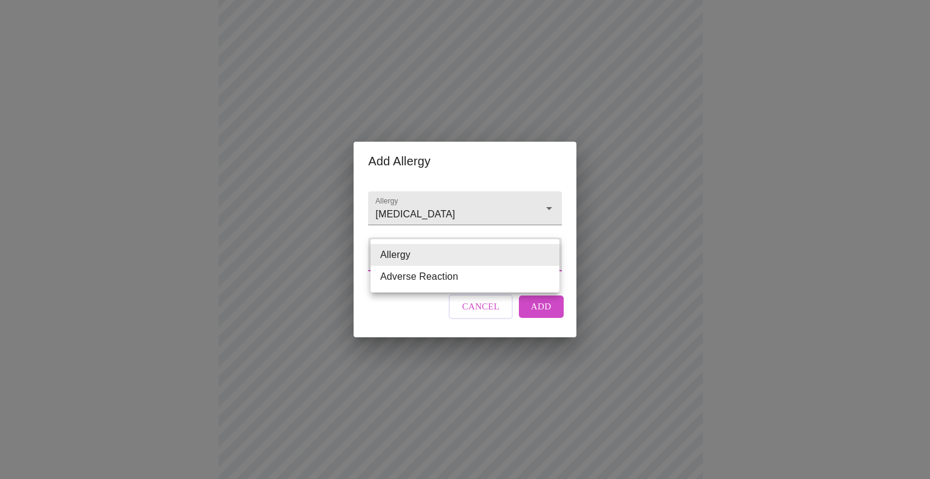
click at [524, 251] on body "MyMenopauseRx Appointments Messaging Labs Uploads Medications Community Refer a…" at bounding box center [465, 121] width 921 height 1146
click at [466, 283] on li "Adverse Reaction" at bounding box center [465, 277] width 189 height 22
type input "Adverse Reaction"
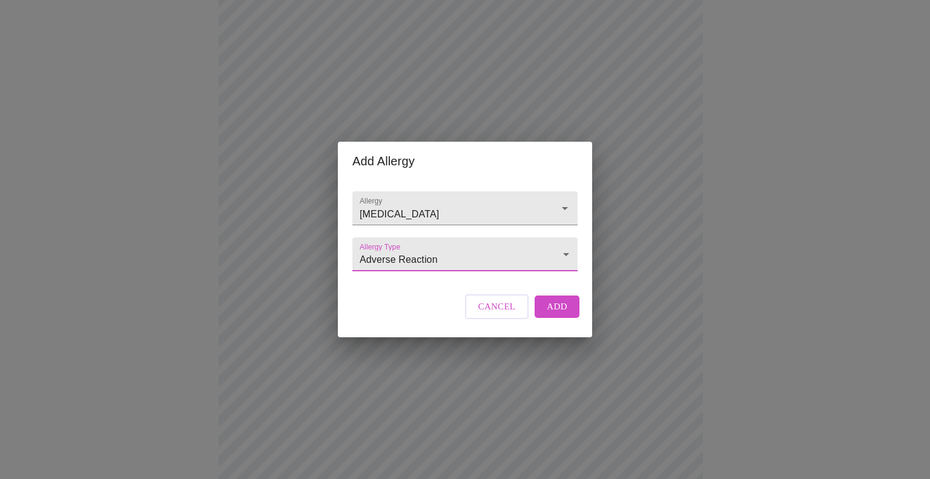
click at [543, 317] on button "Add" at bounding box center [557, 307] width 45 height 22
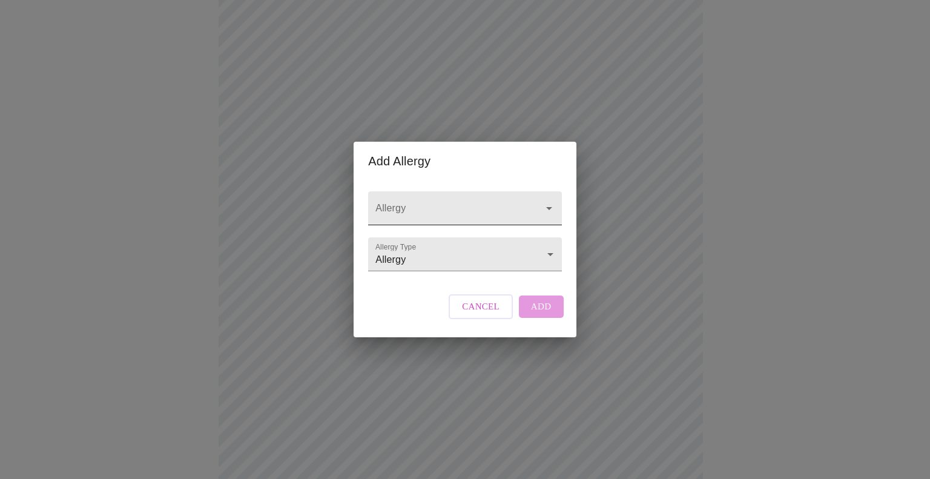
click at [409, 205] on input "Allergy" at bounding box center [447, 214] width 149 height 22
click at [436, 237] on li "Zetia Oral Tablet" at bounding box center [465, 232] width 189 height 22
type input "Zetia Oral Tablet"
click at [425, 263] on body "MyMenopauseRx Appointments Messaging Labs Uploads Medications Community Refer a…" at bounding box center [465, 143] width 921 height 1190
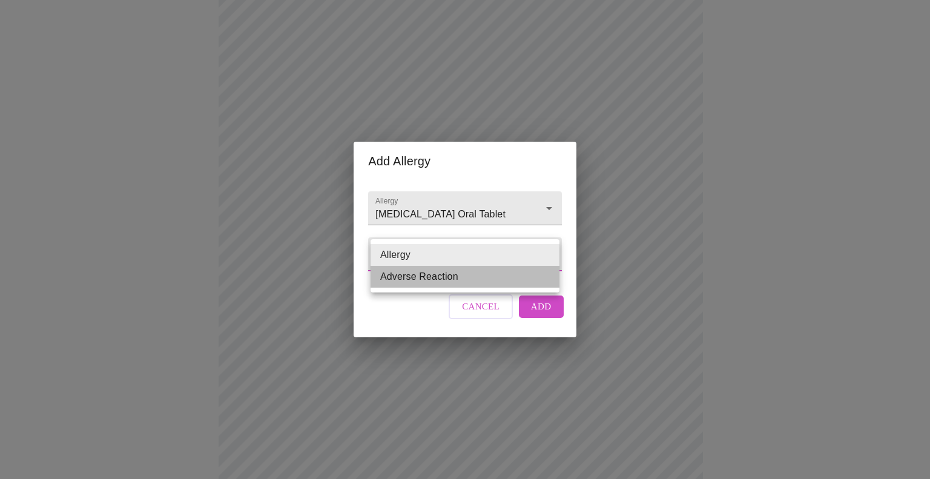
click at [418, 279] on li "Adverse Reaction" at bounding box center [465, 277] width 189 height 22
type input "Adverse Reaction"
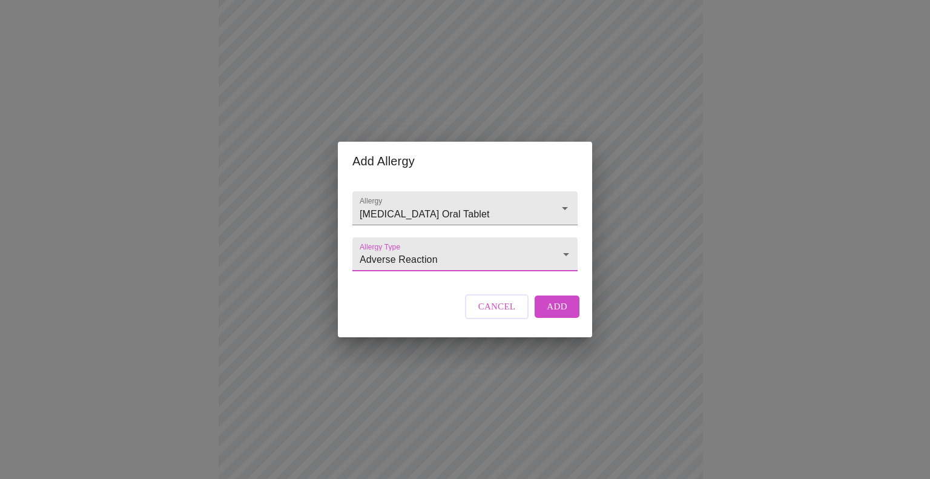
click at [571, 317] on button "Add" at bounding box center [557, 307] width 45 height 22
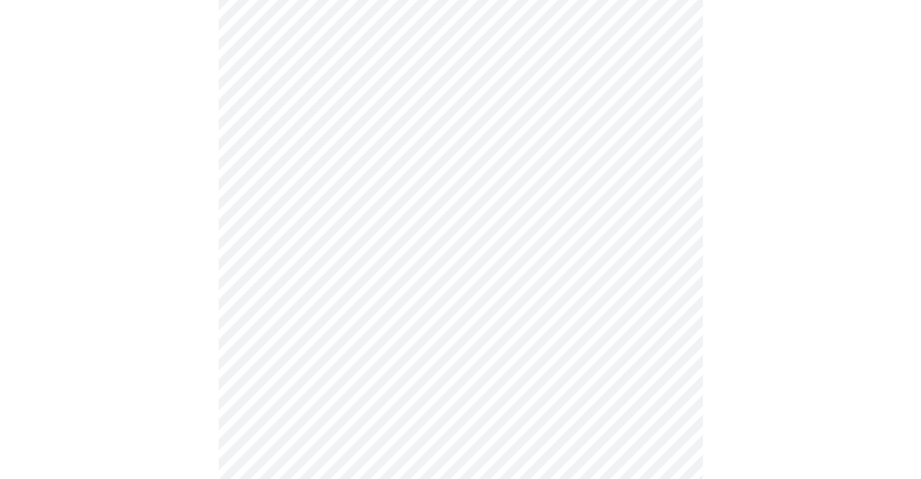
scroll to position [755, 0]
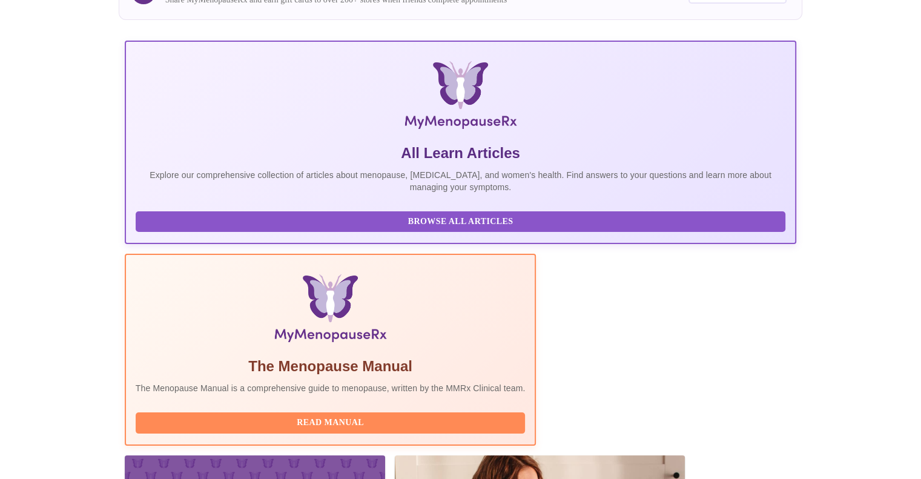
scroll to position [182, 0]
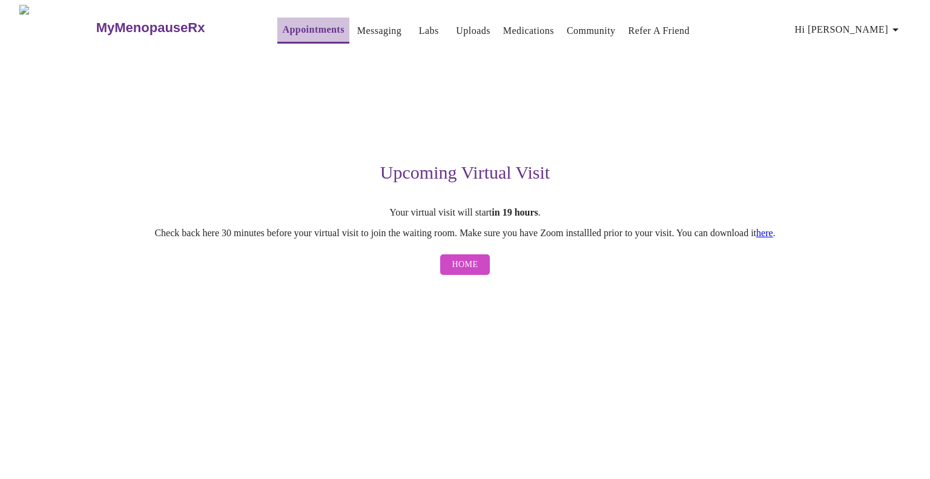
click at [293, 24] on link "Appointments" at bounding box center [313, 29] width 62 height 17
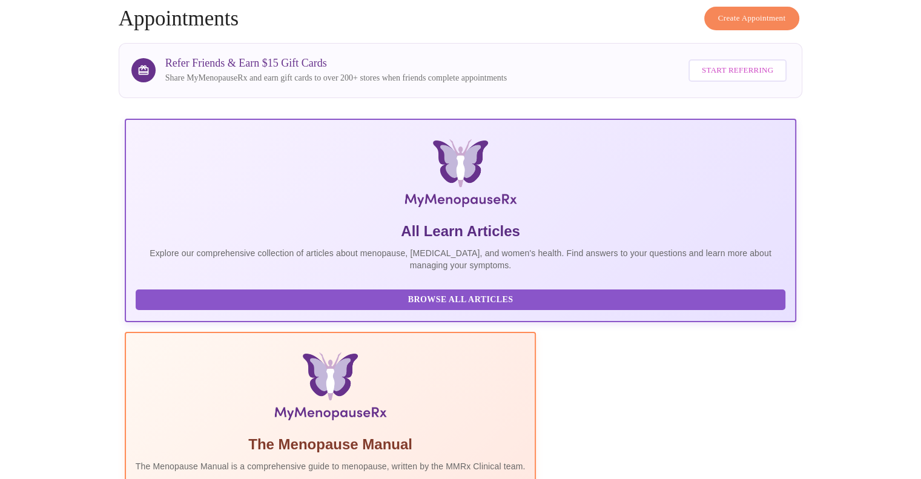
scroll to position [160, 0]
